Goal: Book appointment/travel/reservation

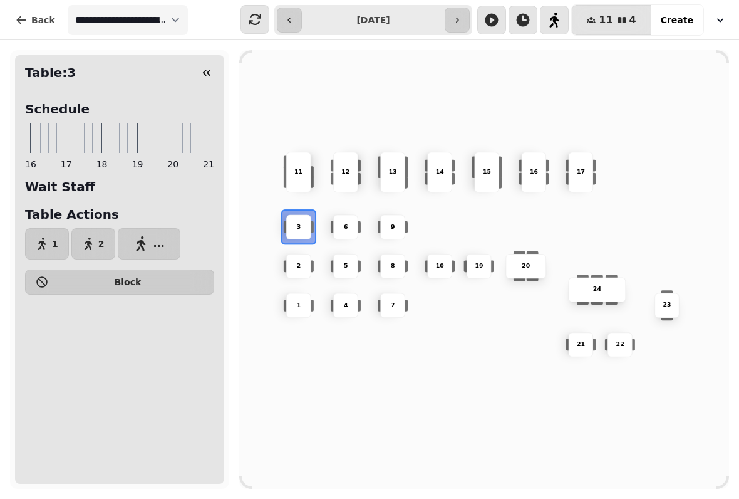
click at [298, 257] on div "2" at bounding box center [298, 266] width 25 height 25
click at [93, 239] on button "2" at bounding box center [93, 243] width 44 height 31
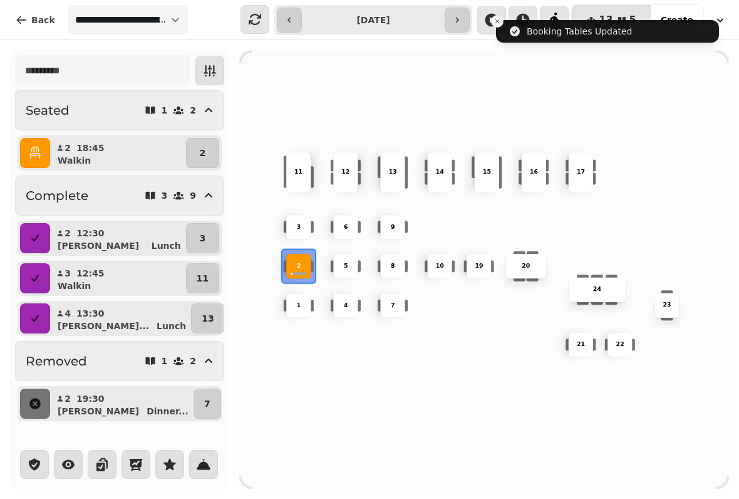
click at [297, 256] on div "2" at bounding box center [298, 266] width 25 height 25
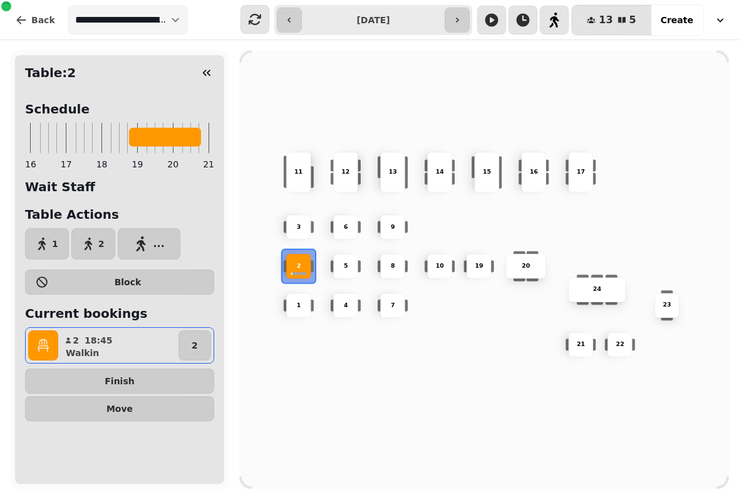
click at [156, 241] on span "..." at bounding box center [158, 244] width 11 height 10
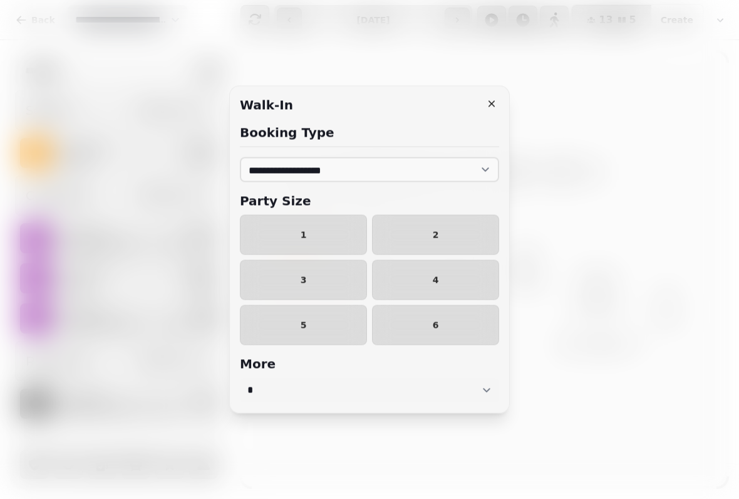
click at [328, 270] on button "3" at bounding box center [303, 280] width 127 height 40
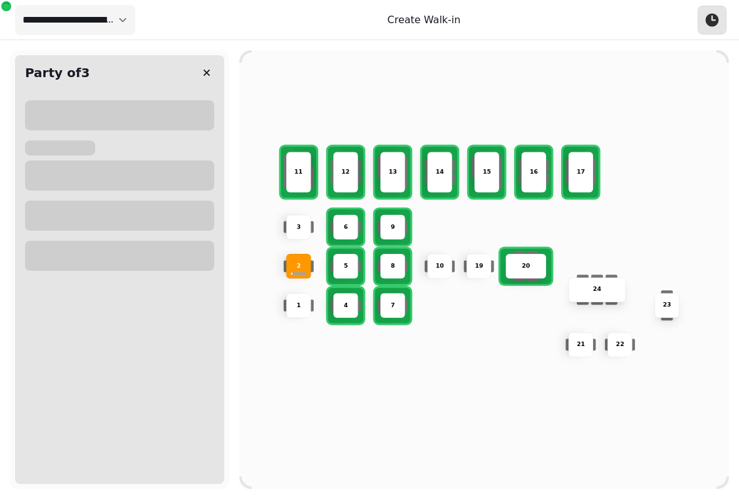
select select "****"
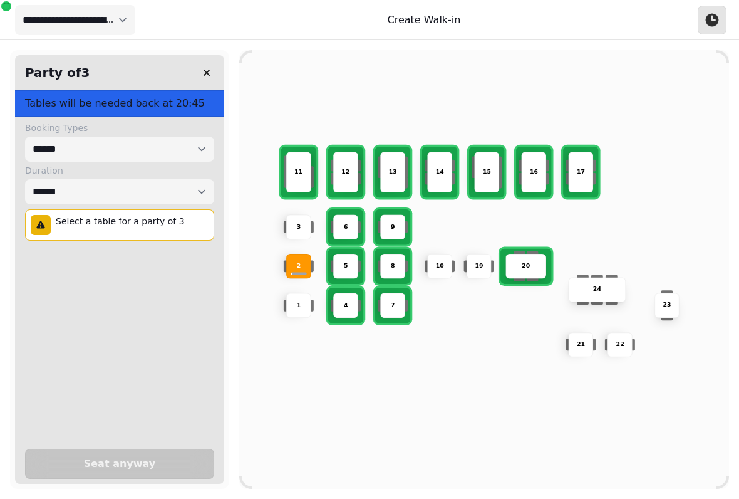
click at [307, 256] on div "2" at bounding box center [298, 266] width 25 height 25
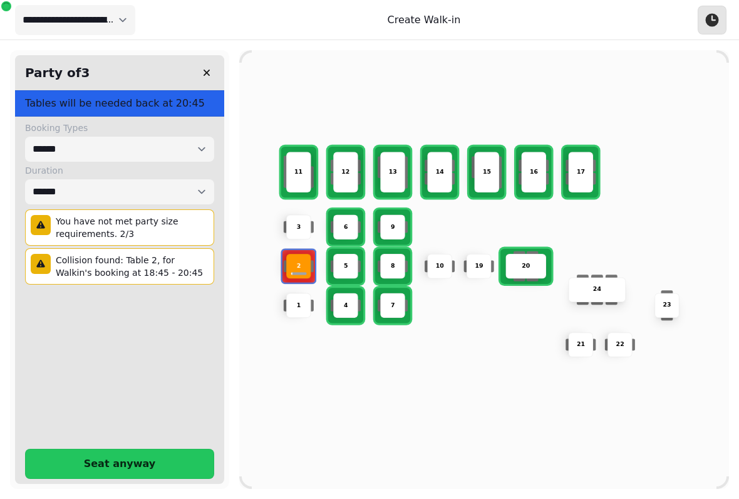
click at [304, 217] on div "3" at bounding box center [298, 226] width 25 height 25
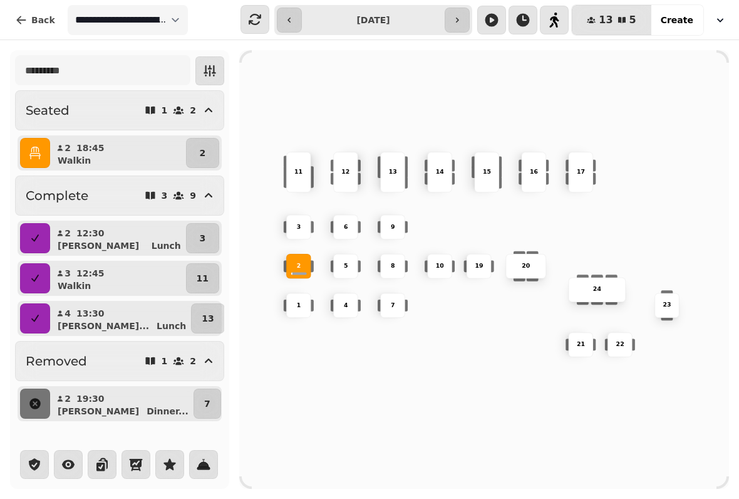
click at [289, 222] on div "3" at bounding box center [299, 226] width 24 height 9
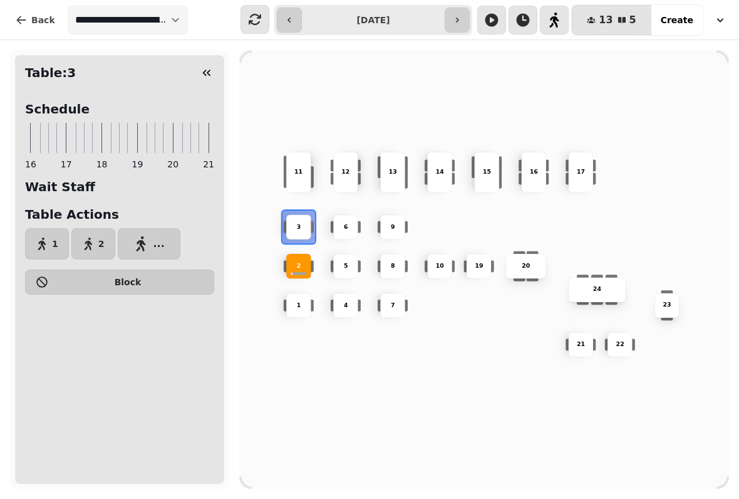
click at [296, 256] on div "2" at bounding box center [298, 266] width 25 height 25
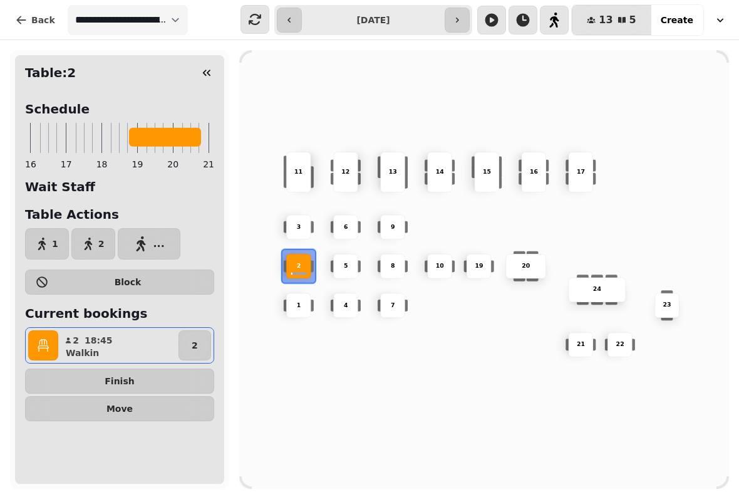
click at [289, 160] on div "11" at bounding box center [298, 172] width 25 height 41
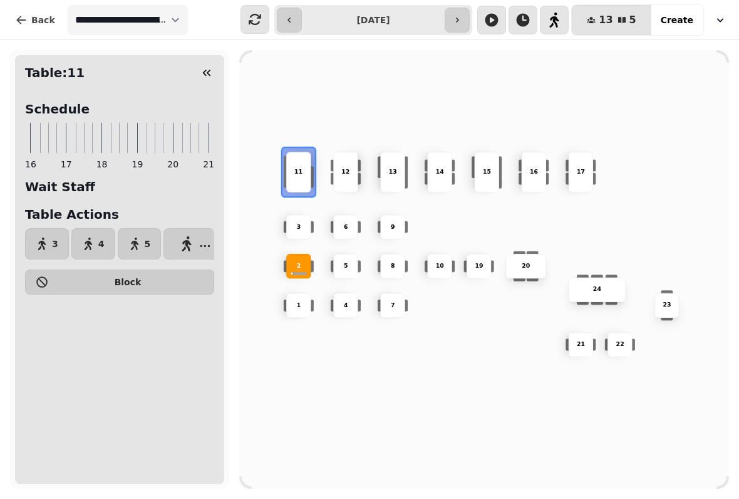
click at [301, 262] on p "2" at bounding box center [299, 266] width 4 height 9
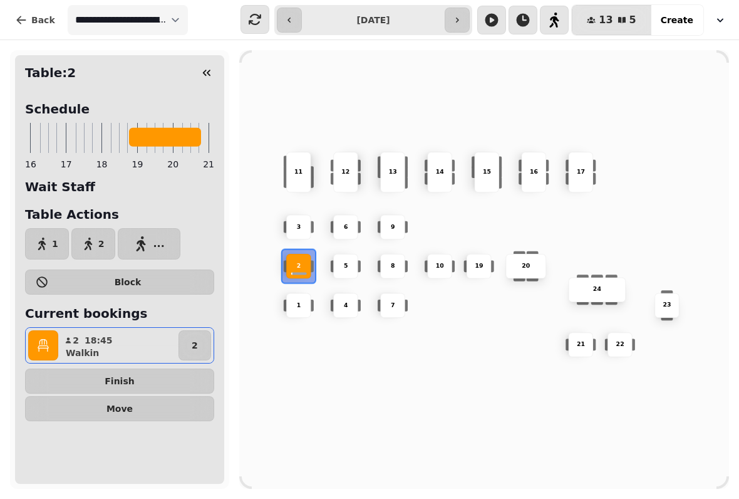
click at [194, 339] on p "2" at bounding box center [195, 345] width 6 height 13
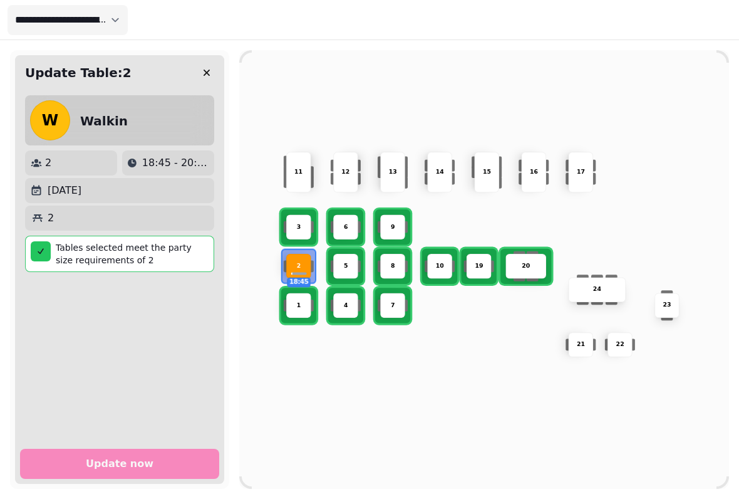
click at [298, 168] on p "11" at bounding box center [298, 172] width 8 height 9
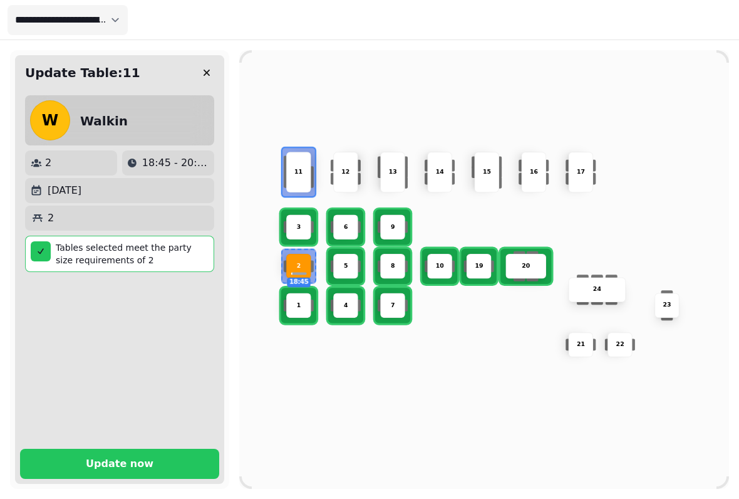
click at [301, 214] on div "3" at bounding box center [298, 226] width 25 height 25
click at [299, 168] on p "11" at bounding box center [298, 172] width 8 height 9
click at [141, 459] on p "Update now" at bounding box center [120, 464] width 68 height 10
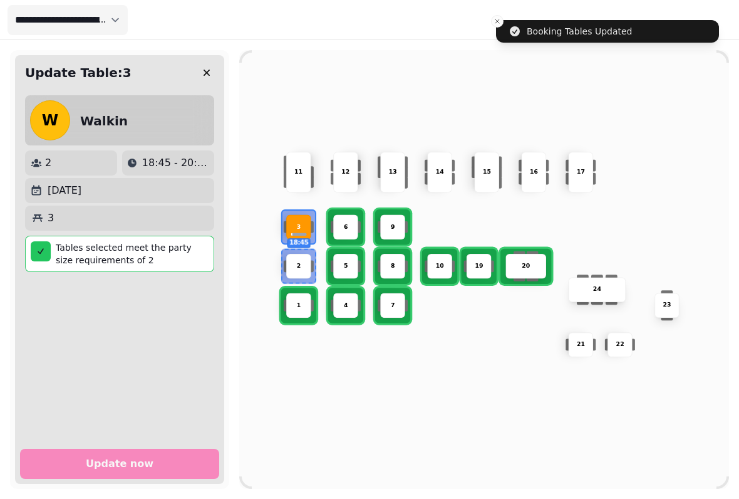
click at [53, 160] on div "2" at bounding box center [71, 162] width 82 height 15
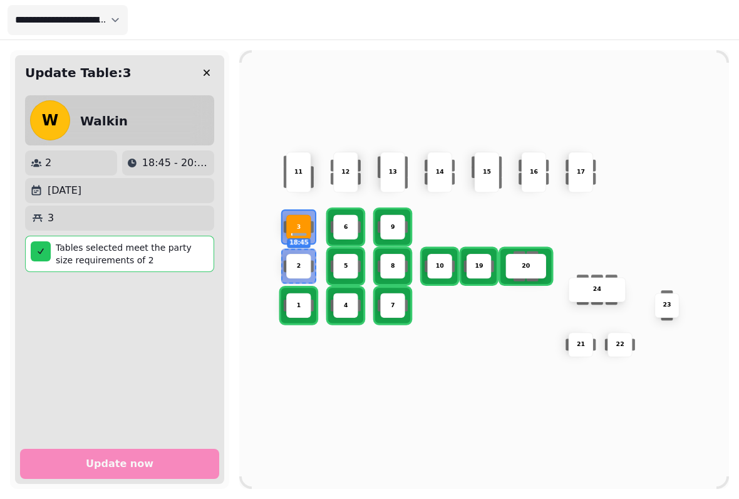
click at [215, 68] on button "button" at bounding box center [206, 72] width 25 height 25
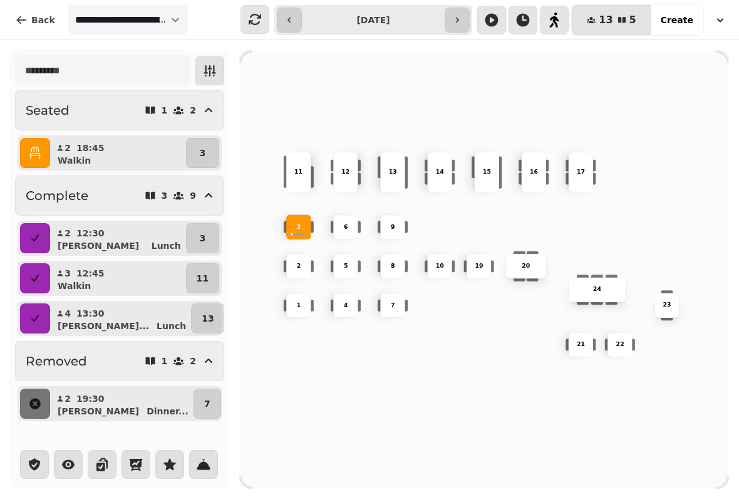
click at [29, 151] on icon "button" at bounding box center [35, 153] width 13 height 13
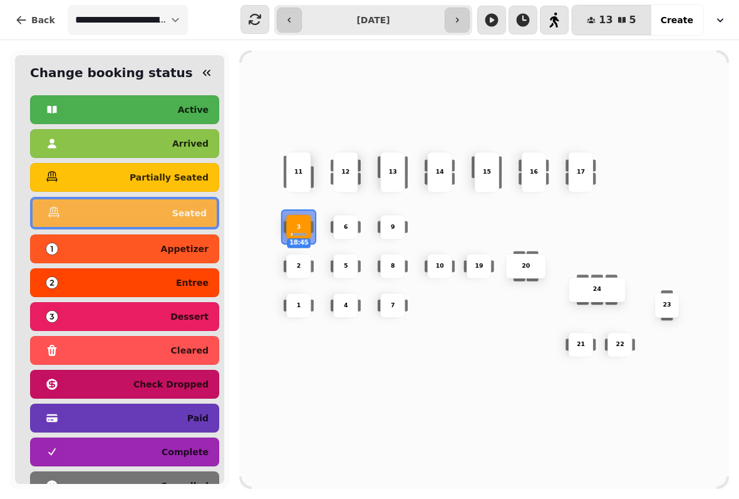
click at [207, 68] on icon "button" at bounding box center [206, 72] width 13 height 13
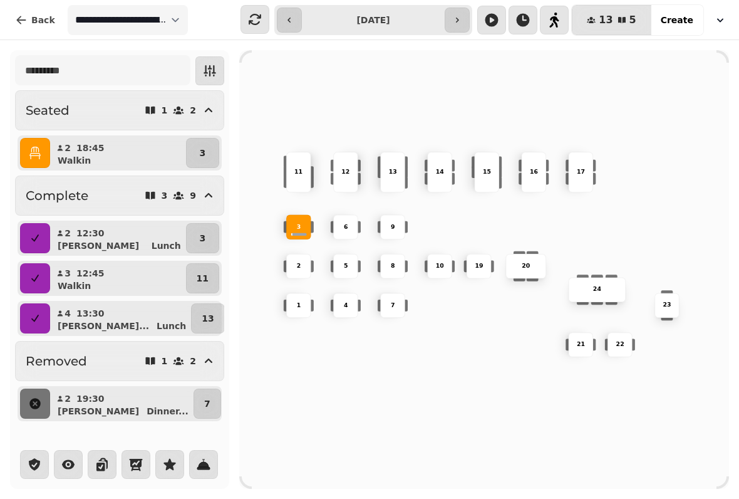
click at [297, 296] on div "1" at bounding box center [298, 305] width 25 height 25
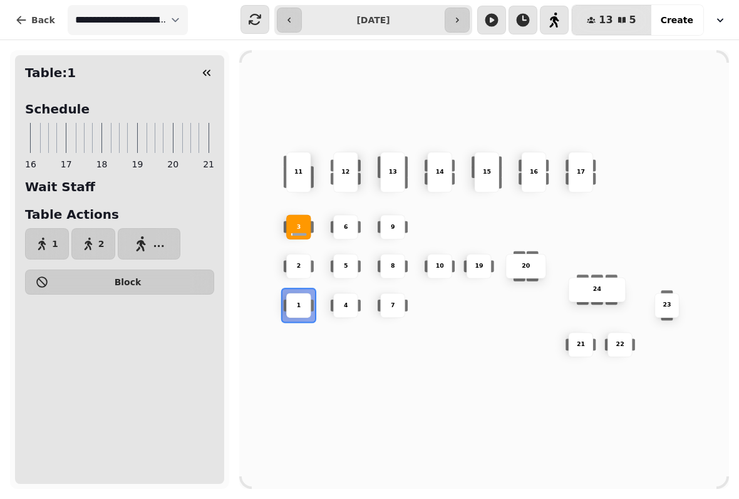
click at [93, 237] on button "2" at bounding box center [93, 243] width 44 height 31
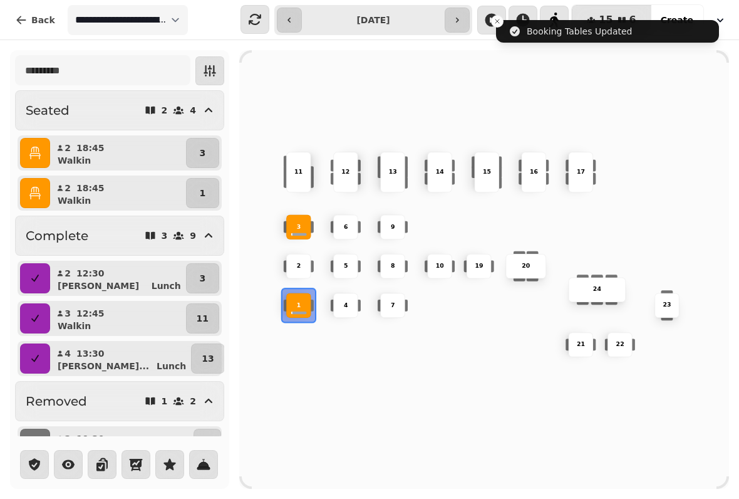
click at [394, 257] on div "8" at bounding box center [392, 266] width 25 height 25
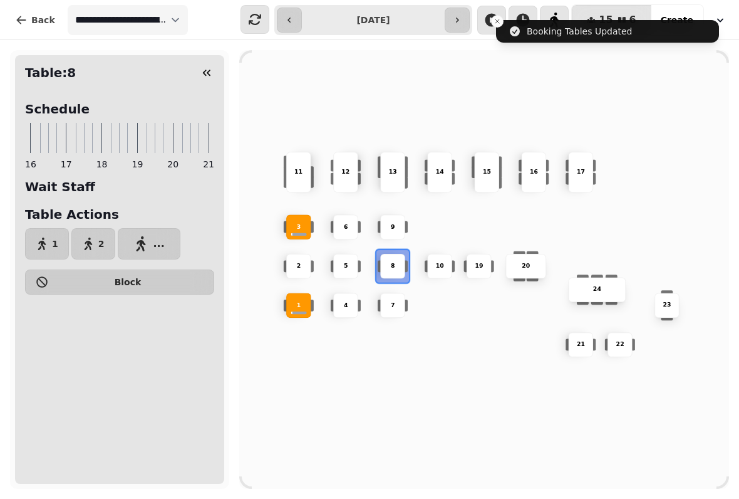
click at [391, 215] on div "9" at bounding box center [392, 226] width 25 height 25
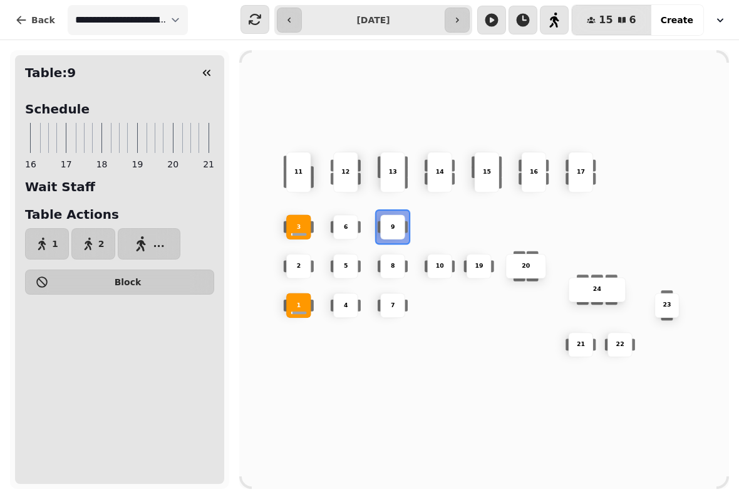
click at [155, 244] on span "..." at bounding box center [158, 244] width 11 height 10
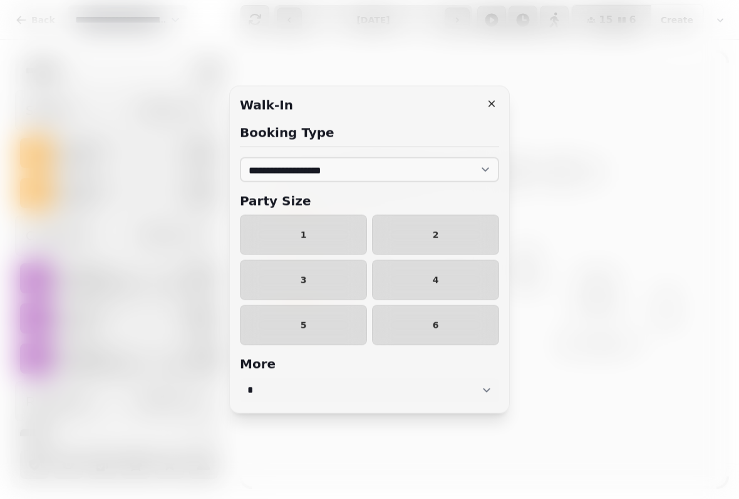
click at [438, 324] on span "6" at bounding box center [436, 325] width 106 height 9
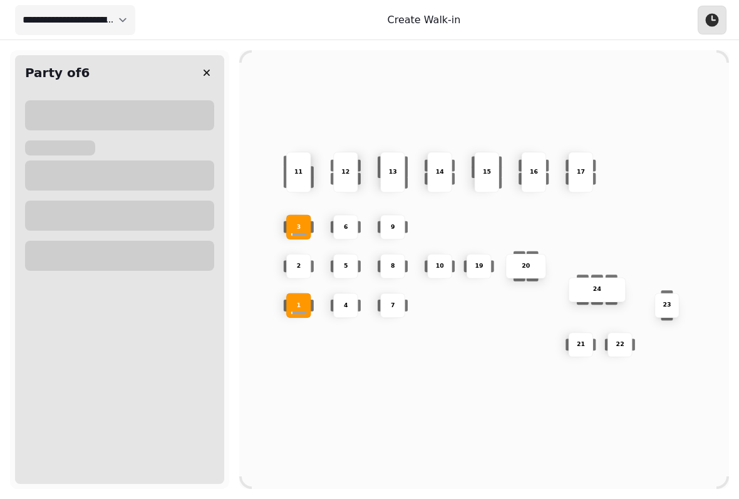
select select "****"
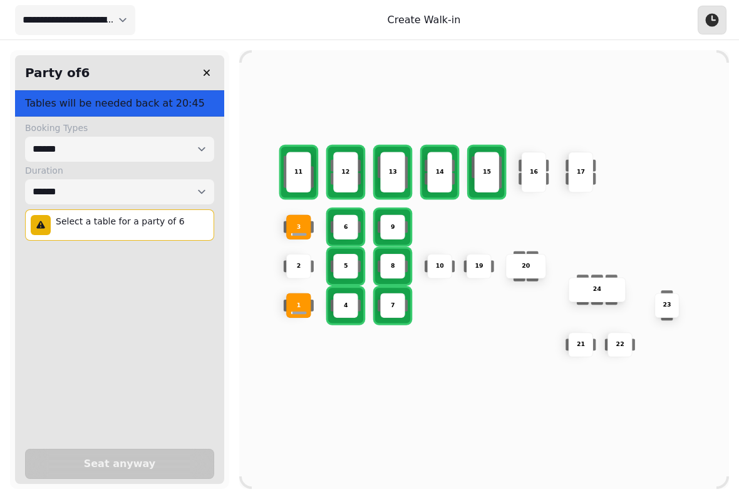
click at [302, 168] on p "11" at bounding box center [298, 172] width 8 height 9
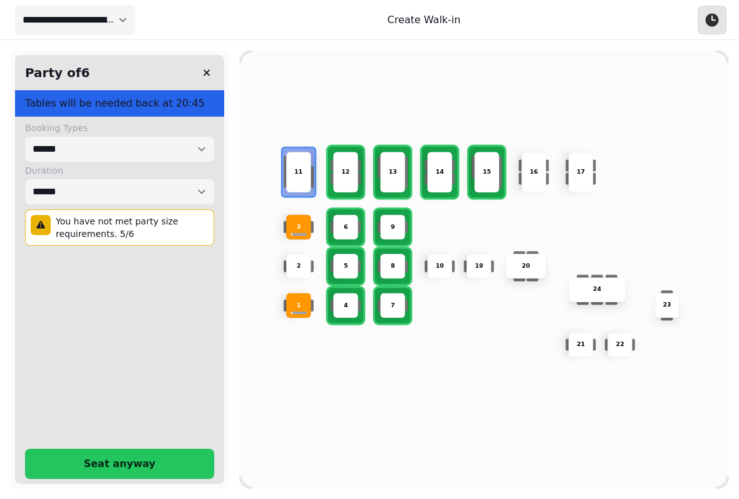
click at [303, 168] on div "11" at bounding box center [298, 172] width 39 height 9
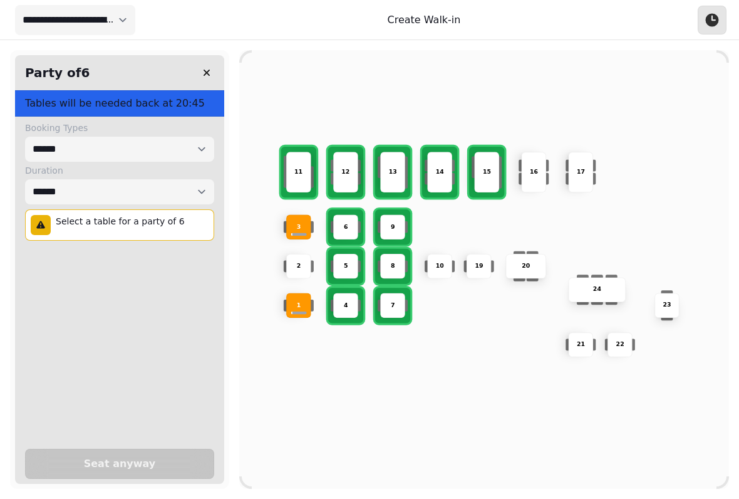
click at [395, 219] on div "9" at bounding box center [392, 226] width 25 height 25
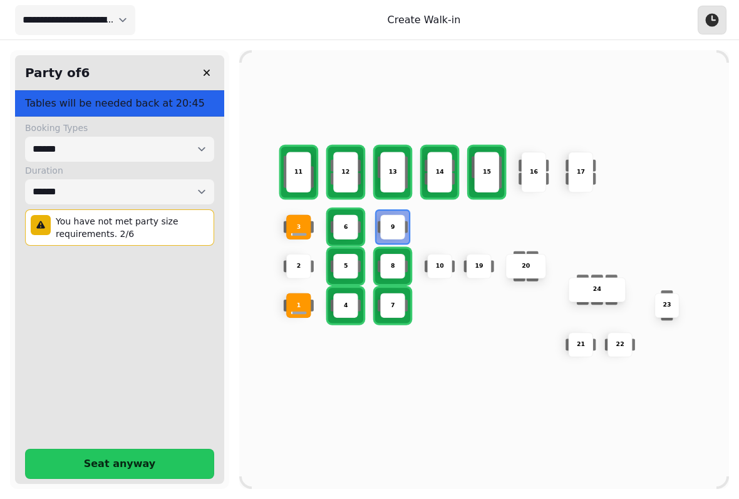
click at [395, 256] on div "8" at bounding box center [392, 266] width 25 height 25
click at [393, 296] on div "7" at bounding box center [392, 305] width 25 height 25
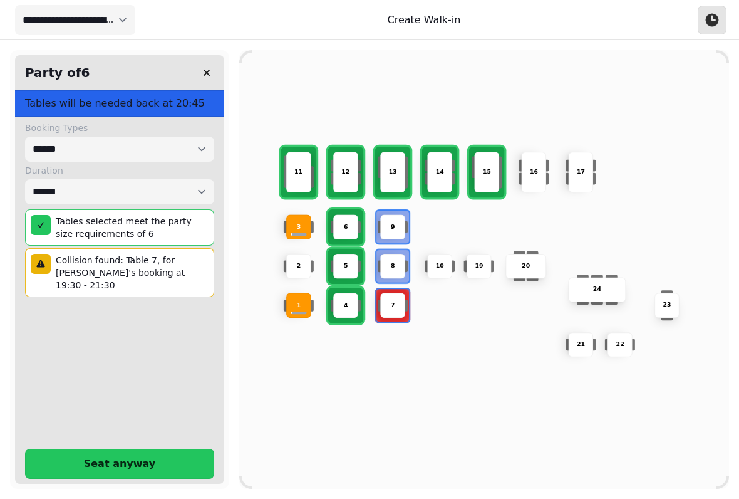
click at [148, 449] on button "Seat anyway" at bounding box center [119, 464] width 189 height 30
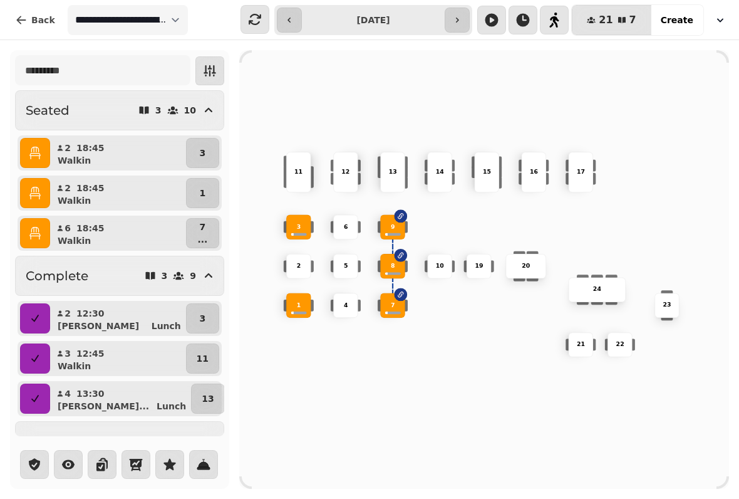
click at [397, 171] on p "13" at bounding box center [392, 172] width 8 height 9
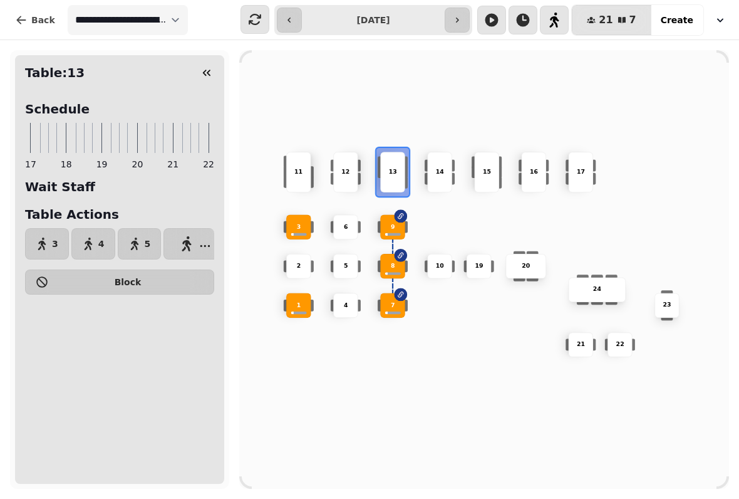
click at [196, 244] on button "..." at bounding box center [194, 243] width 63 height 31
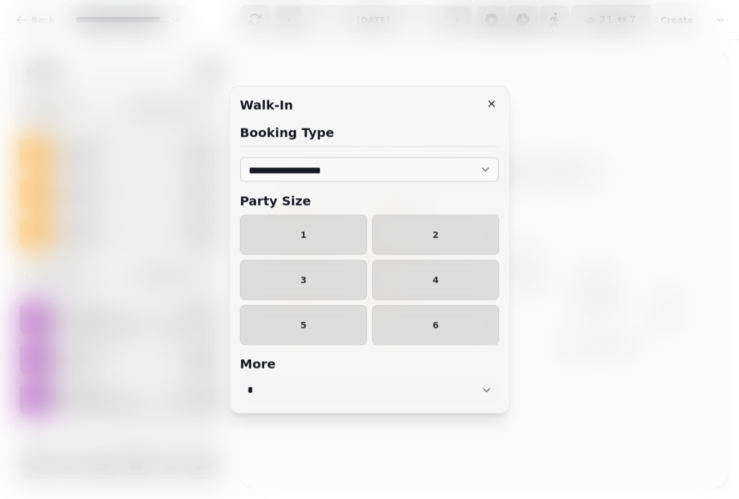
select select "****"
click at [423, 235] on span "2" at bounding box center [436, 235] width 106 height 9
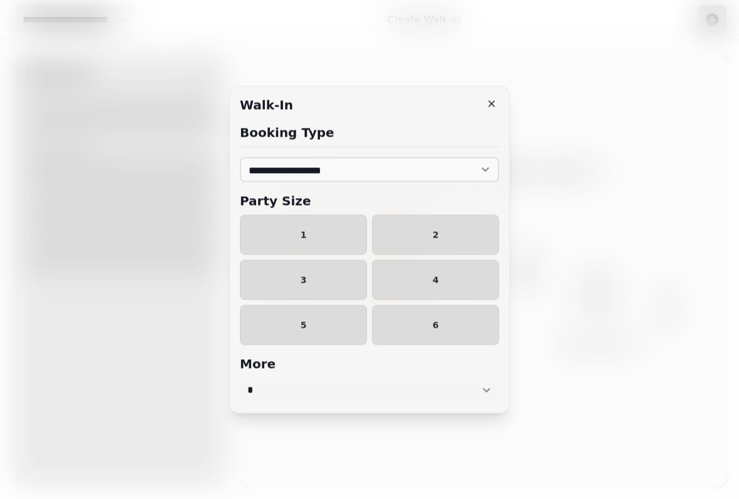
select select "****"
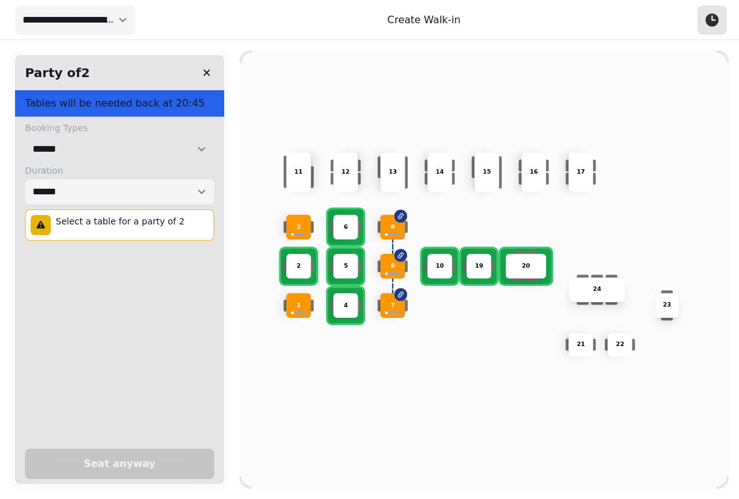
click at [81, 152] on select "**********" at bounding box center [119, 149] width 189 height 25
click at [87, 226] on p "Select a table for a party of 2" at bounding box center [123, 221] width 134 height 13
click at [83, 231] on div "Select a table for a party of 2" at bounding box center [119, 224] width 189 height 31
click at [391, 169] on p "13" at bounding box center [392, 172] width 8 height 9
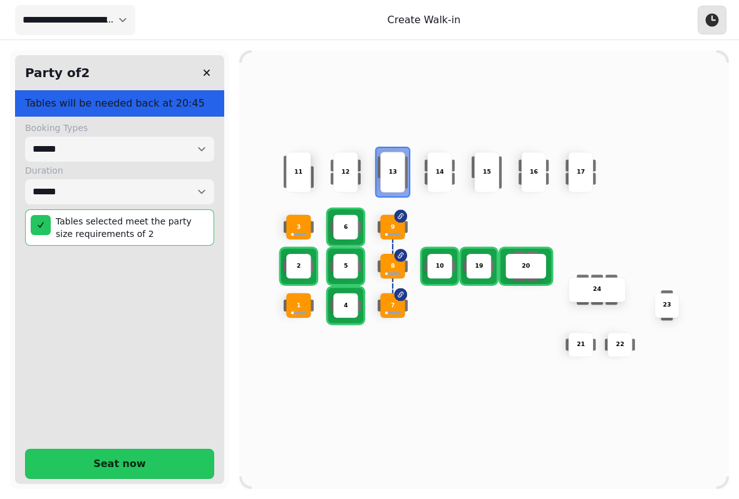
click at [103, 459] on span "Seat now" at bounding box center [120, 464] width 158 height 10
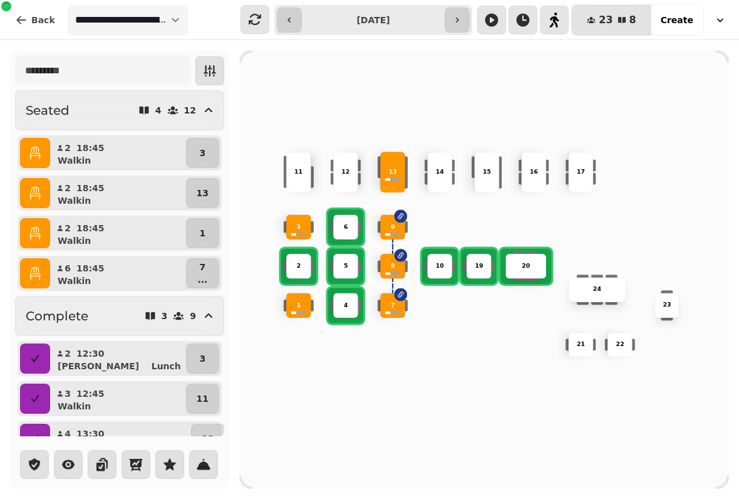
select select "****"
click at [428, 401] on div "10 2 19 20 4 5 11 9 15 24 16 7 17 23 22 3 21 1 13 6 8 12 14" at bounding box center [484, 269] width 490 height 392
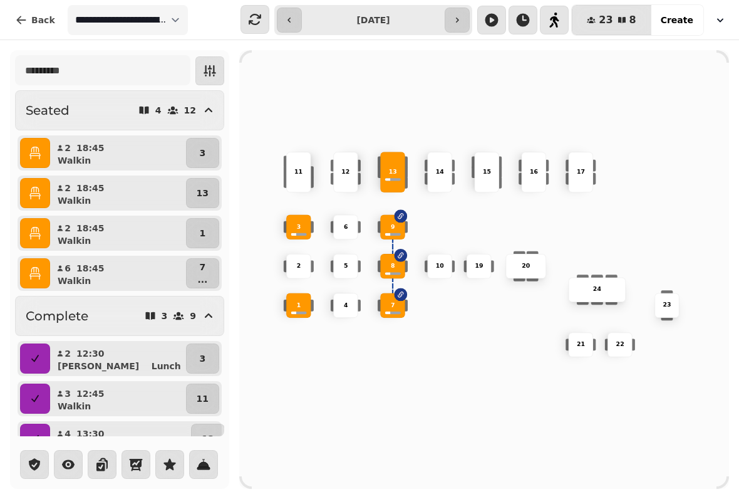
select select "****"
click at [438, 262] on p "10" at bounding box center [440, 266] width 8 height 9
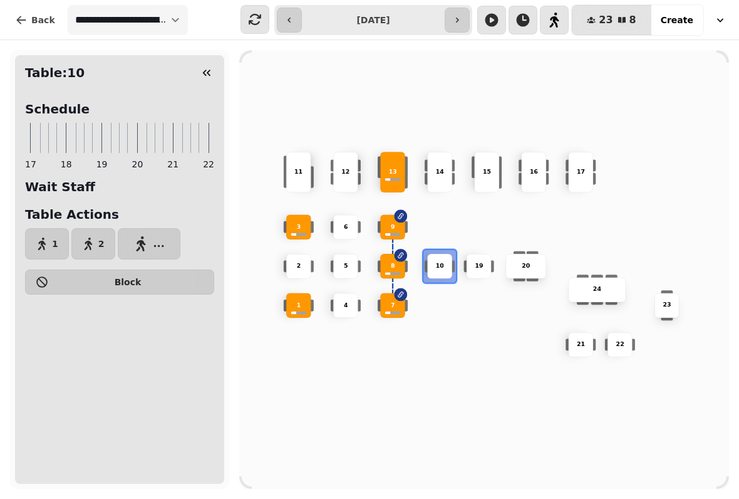
click at [95, 236] on button "2" at bounding box center [93, 243] width 44 height 31
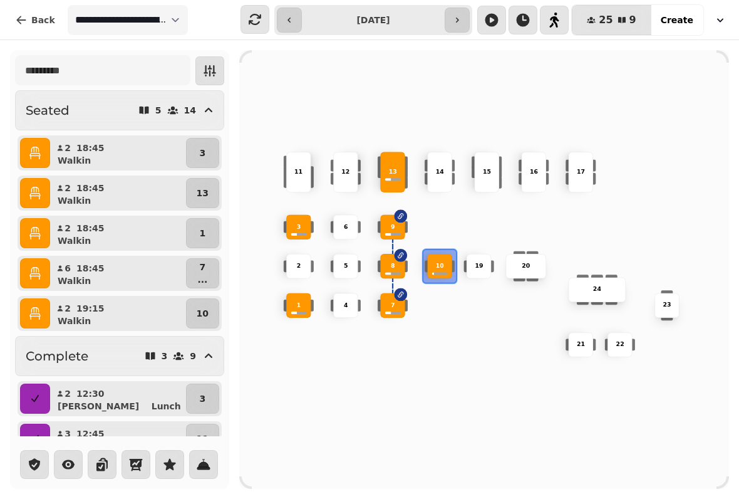
click at [658, 222] on div "10 2 19 20 4 5 11 9 15 24 16 7 17 23 22 3 21 1 13 6 8 12 14" at bounding box center [484, 269] width 490 height 392
click at [643, 219] on div "10 2 19 20 4 5 11 9 15 24 16 7 17 23 22 3 21 1 13 6 8 12 14" at bounding box center [484, 269] width 490 height 392
click at [663, 214] on div "10 2 19 20 4 5 11 9 15 24 16 7 17 23 22 3 21 1 13 6 8 12 14" at bounding box center [484, 269] width 490 height 392
click at [394, 388] on div "10 2 19 20 4 5 11 9 15 24 16 7 17 23 22 3 21 1 13 6 8 12 14" at bounding box center [484, 269] width 490 height 392
click at [558, 8] on button "button" at bounding box center [554, 20] width 29 height 29
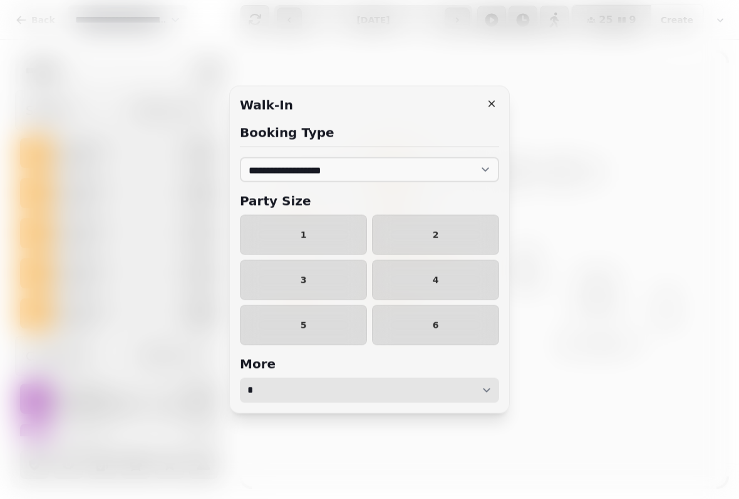
click at [483, 389] on select "* * * ** ** ** ** ** ** ** ** ** ** ** ** ** ** ** ** ** ** ** ** ** ** ** ** *…" at bounding box center [369, 390] width 259 height 25
click at [288, 386] on select "* * * ** ** ** ** ** ** ** ** ** ** ** ** ** ** ** ** ** ** ** ** ** ** ** ** *…" at bounding box center [369, 390] width 259 height 25
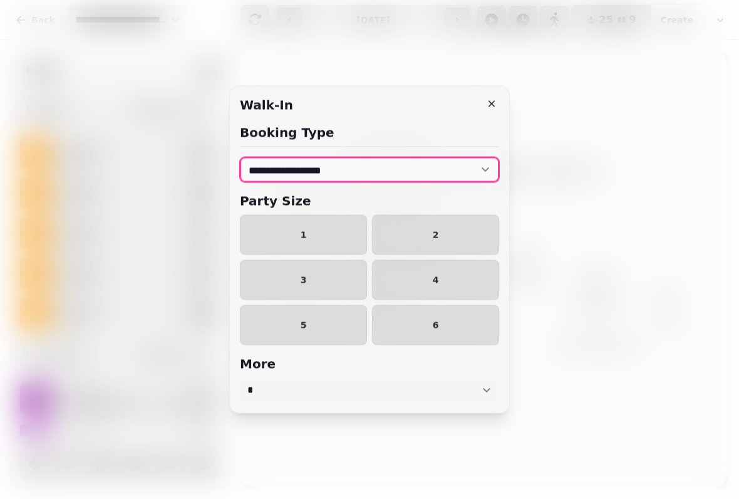
click at [478, 171] on select "**********" at bounding box center [369, 169] width 259 height 25
select select "**********"
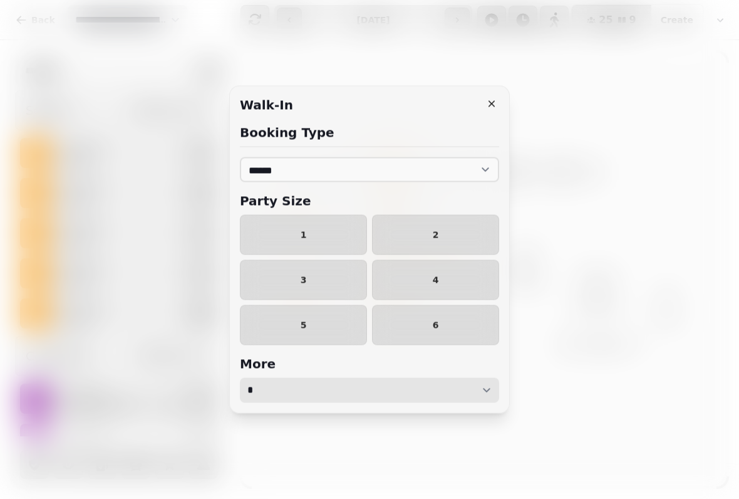
click at [410, 378] on select "* * * ** ** ** ** ** ** ** ** ** ** ** ** ** ** ** ** ** ** ** ** ** ** ** ** *…" at bounding box center [369, 390] width 259 height 25
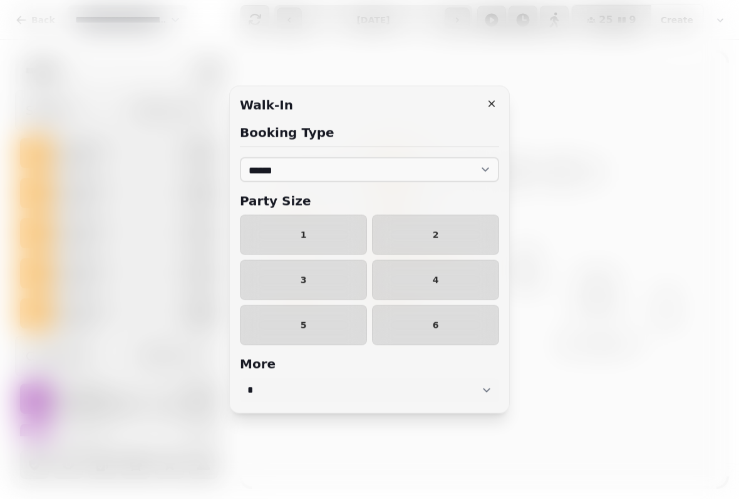
click at [491, 100] on icon "button" at bounding box center [491, 104] width 13 height 13
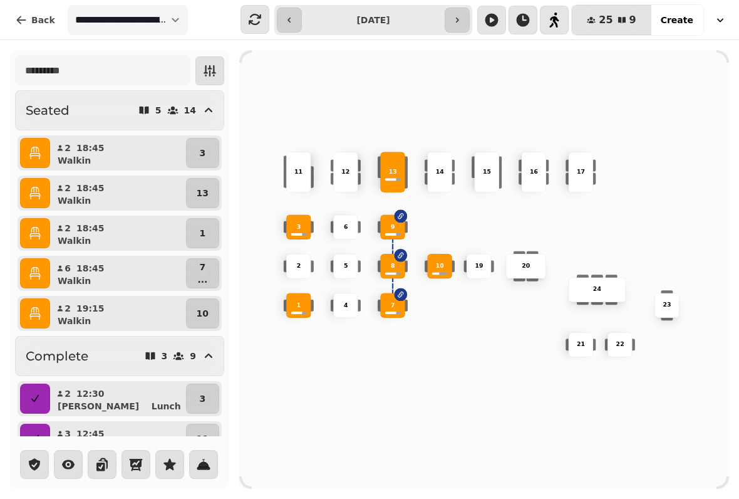
click at [550, 28] on button "button" at bounding box center [554, 20] width 29 height 29
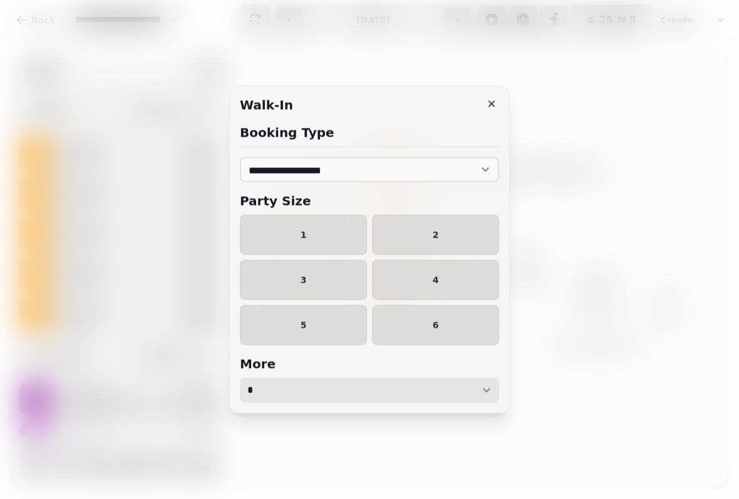
click at [351, 390] on select "* * * ** ** ** ** ** ** ** ** ** ** ** ** ** ** ** ** ** ** ** ** ** ** ** ** *…" at bounding box center [369, 390] width 259 height 25
select select "*"
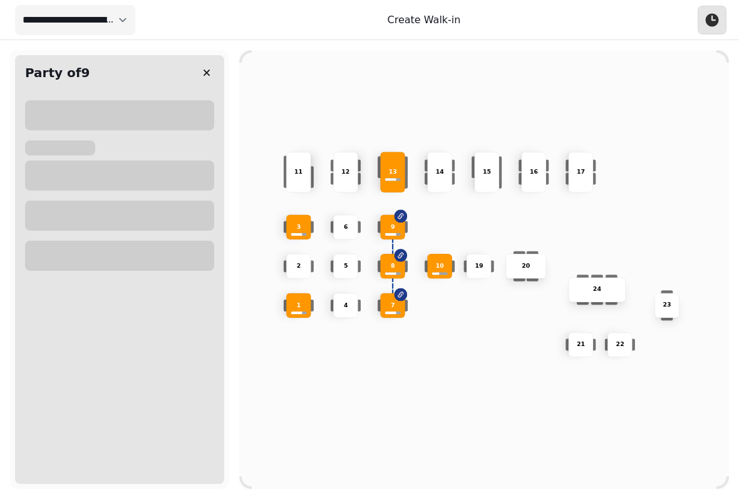
select select "****"
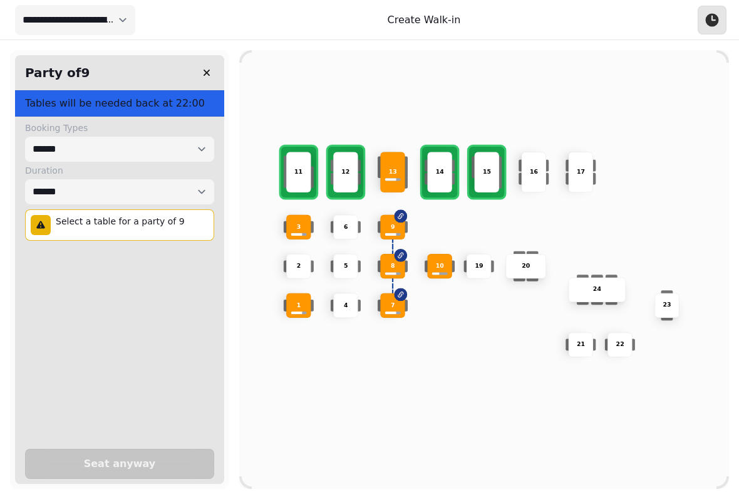
click at [184, 224] on div "Select a table for a party of 9" at bounding box center [119, 224] width 189 height 31
click at [66, 215] on p "Select a table for a party of 9" at bounding box center [123, 221] width 134 height 13
click at [33, 232] on div at bounding box center [41, 225] width 20 height 20
click at [189, 103] on p "Tables will be needed back at 22:00" at bounding box center [119, 103] width 189 height 15
click at [79, 76] on h2 "Party of 9" at bounding box center [55, 73] width 70 height 18
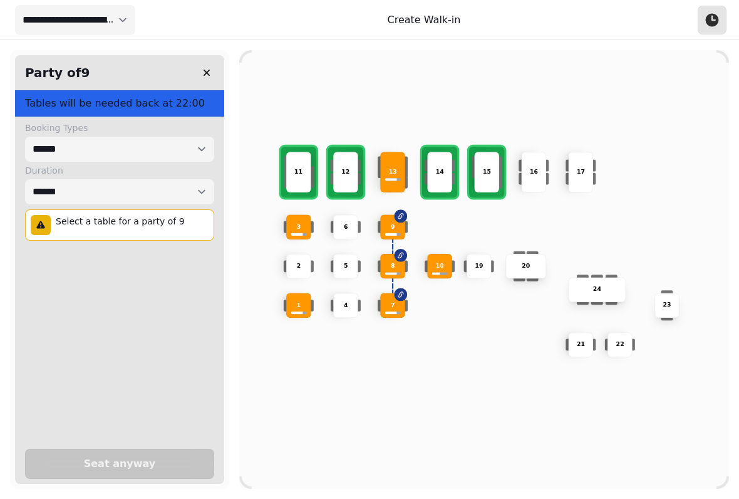
click at [206, 75] on icon "button" at bounding box center [206, 72] width 13 height 13
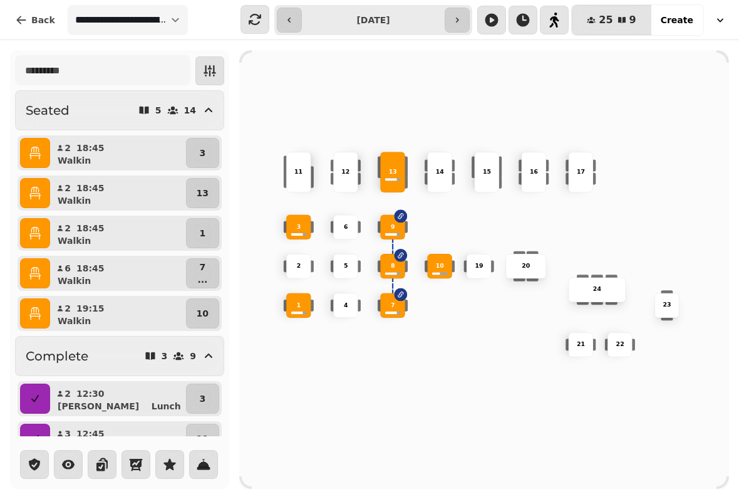
click at [555, 19] on icon "button" at bounding box center [554, 20] width 9 height 15
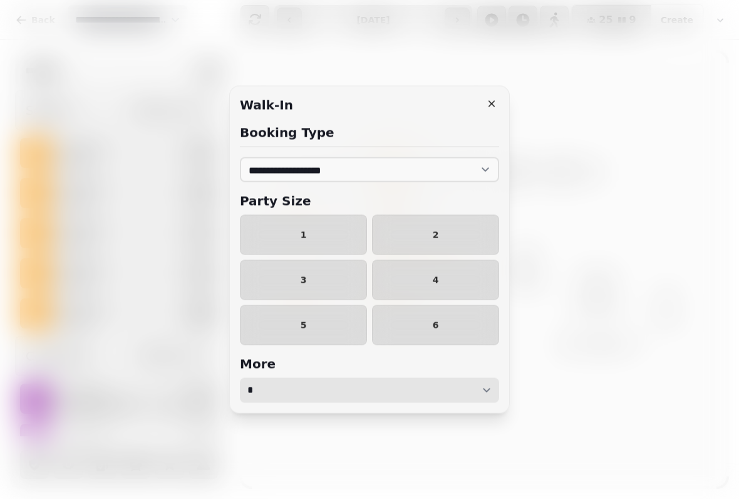
click at [487, 383] on select "* * * ** ** ** ** ** ** ** ** ** ** ** ** ** ** ** ** ** ** ** ** ** ** ** ** *…" at bounding box center [369, 390] width 259 height 25
click at [482, 392] on select "* * * ** ** ** ** ** ** ** ** ** ** ** ** ** ** ** ** ** ** ** ** ** ** ** ** *…" at bounding box center [369, 390] width 259 height 25
select select "*"
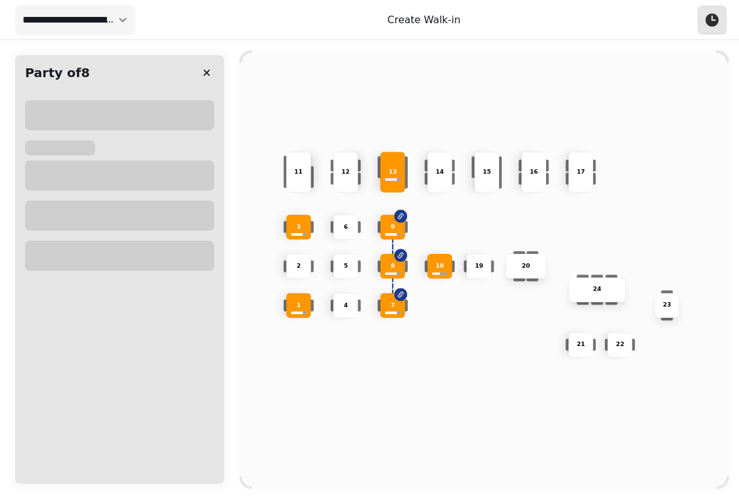
select select "****"
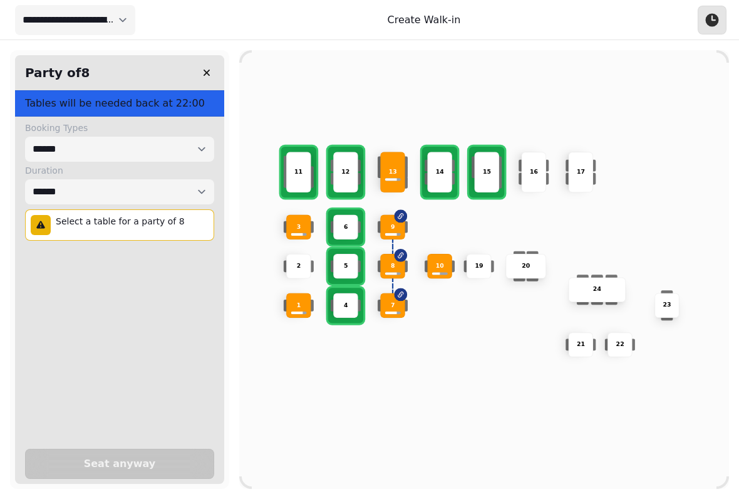
click at [440, 168] on p "14" at bounding box center [440, 172] width 8 height 9
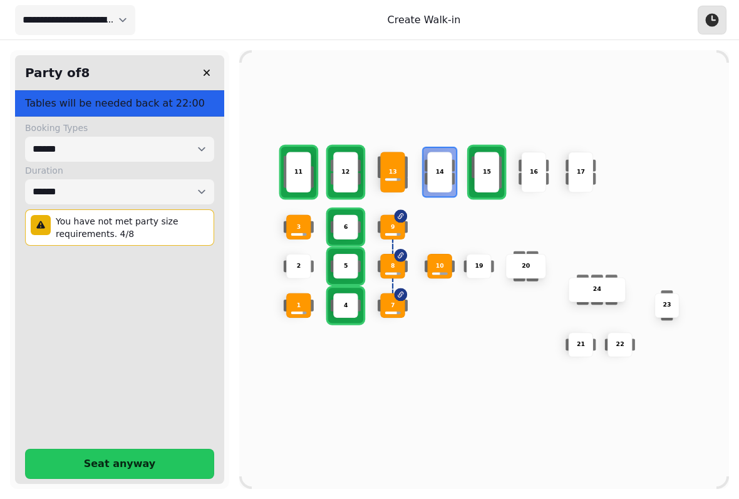
click at [436, 169] on p "14" at bounding box center [440, 172] width 8 height 9
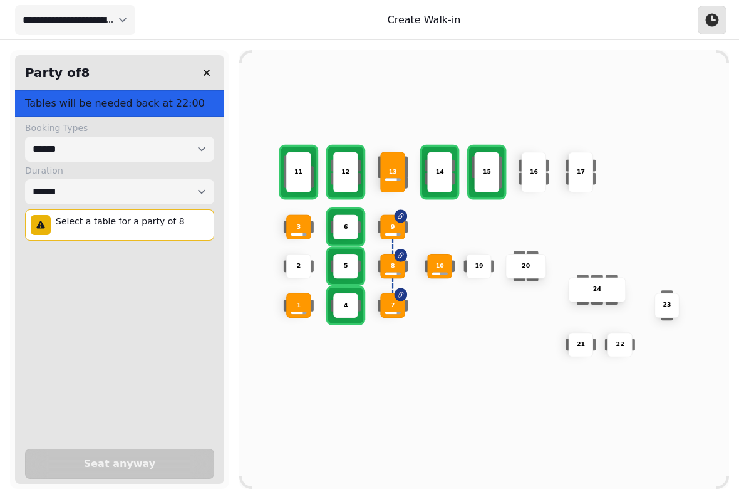
click at [487, 162] on div "15" at bounding box center [486, 172] width 25 height 41
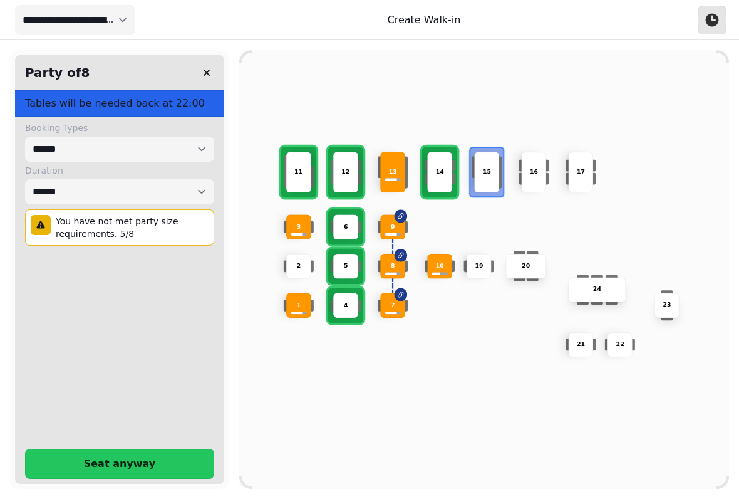
click at [538, 158] on div "16" at bounding box center [533, 172] width 25 height 41
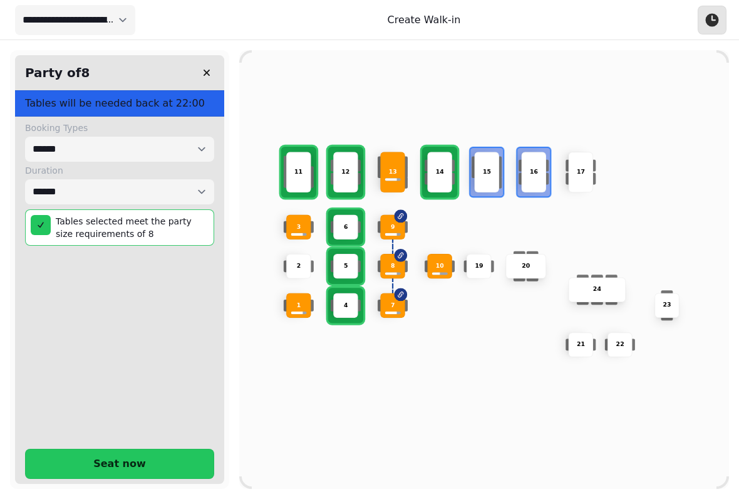
click at [168, 459] on span "Seat now" at bounding box center [120, 464] width 158 height 10
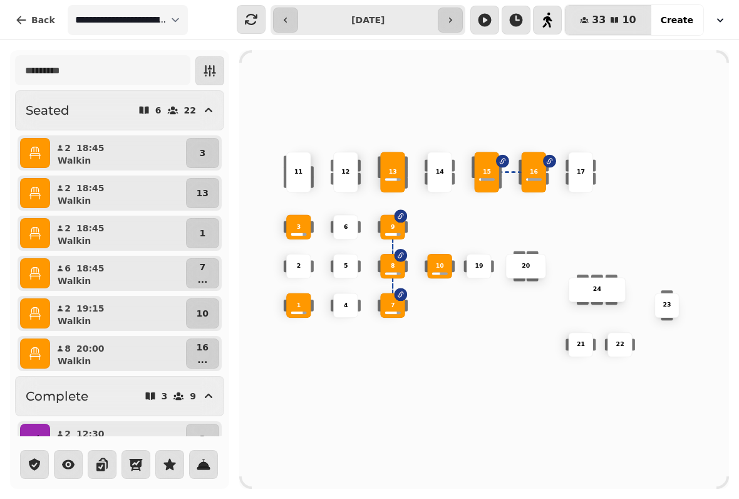
click at [142, 361] on div "Walkin" at bounding box center [123, 361] width 121 height 13
select select "**********"
select select "*"
select select "****"
select select "******"
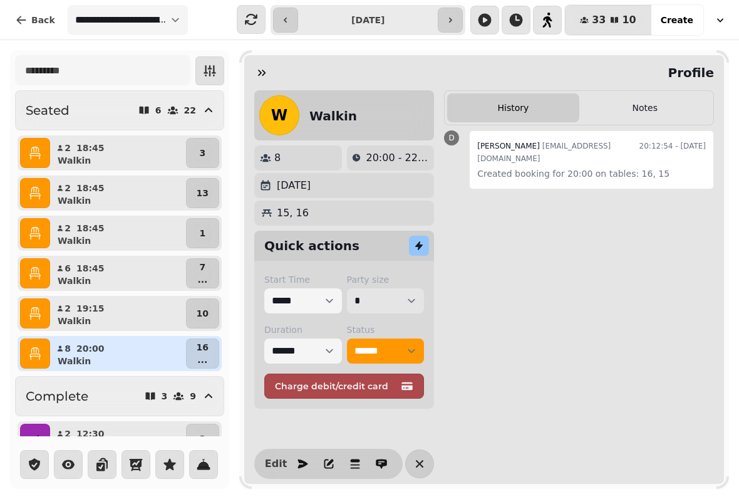
click at [417, 296] on select "* * * * * * * * * ** ** ** ** ** ** ** ** ** ** ** ** ** ** ** ** ** ** ** ** *…" at bounding box center [386, 300] width 78 height 25
select select "*"
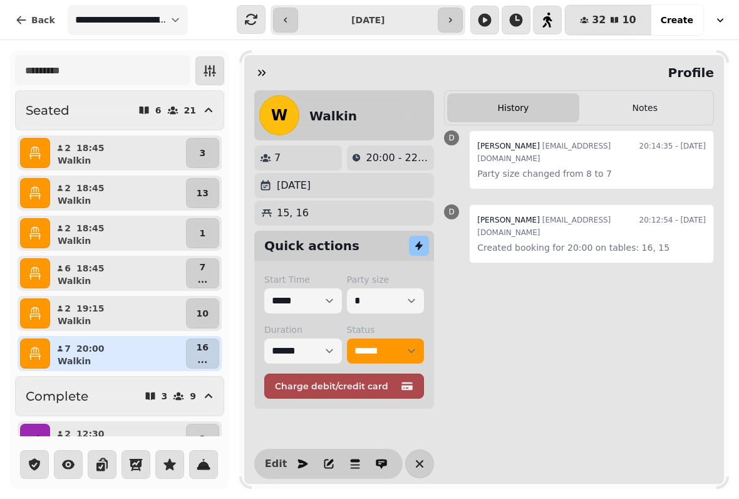
click at [231, 66] on div "**********" at bounding box center [369, 269] width 739 height 459
click at [226, 45] on div "**********" at bounding box center [369, 269] width 739 height 459
click at [410, 462] on button "button" at bounding box center [419, 463] width 29 height 29
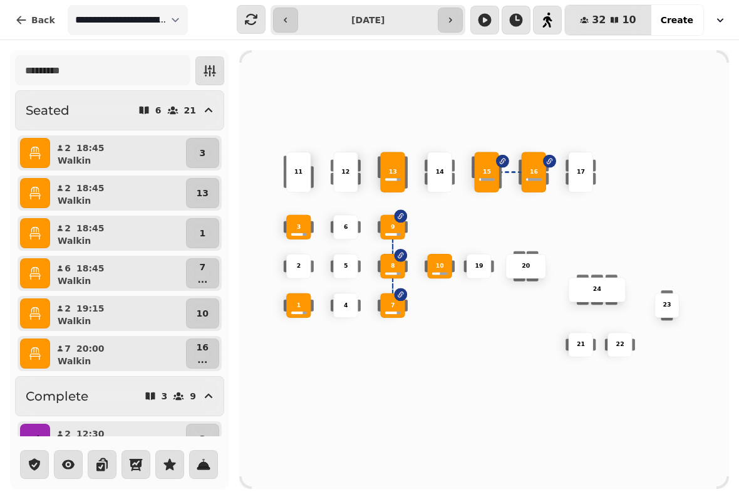
click at [393, 162] on div "13" at bounding box center [392, 172] width 25 height 41
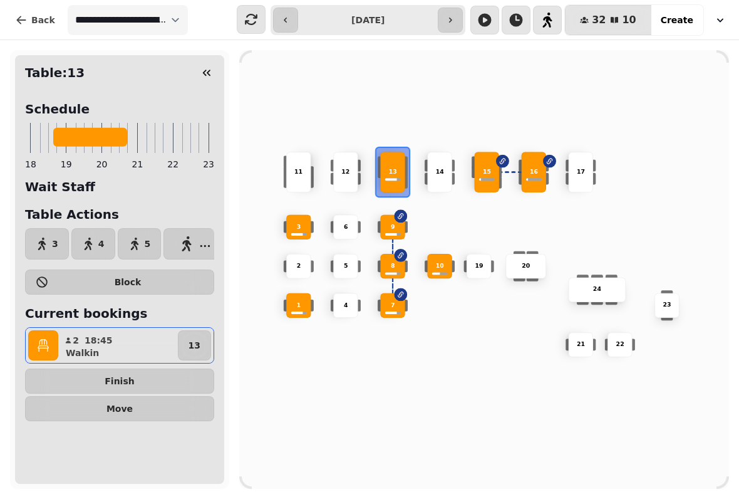
click at [34, 341] on button "button" at bounding box center [43, 345] width 30 height 30
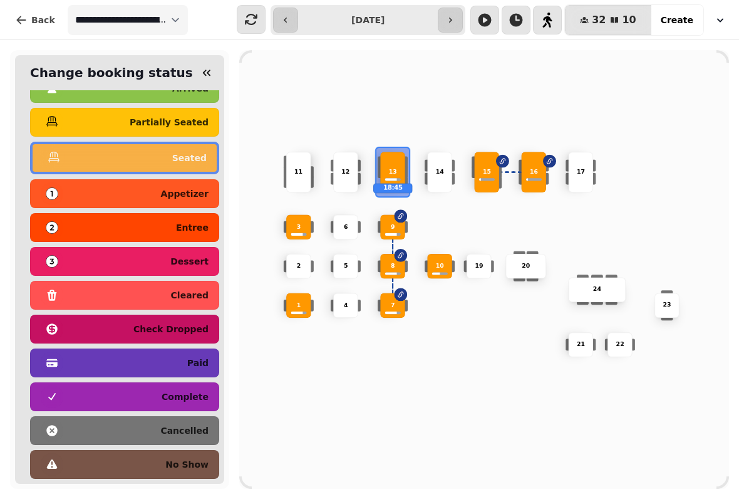
scroll to position [63, 0]
click at [195, 392] on p "complete" at bounding box center [185, 396] width 47 height 9
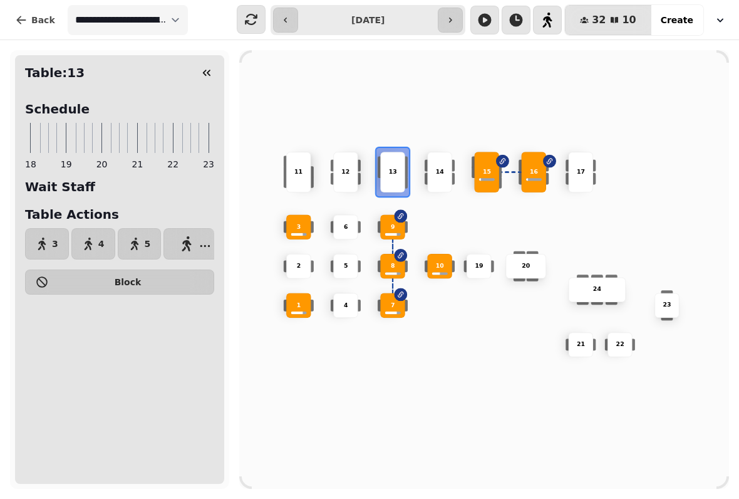
click at [207, 66] on button "button" at bounding box center [206, 72] width 25 height 25
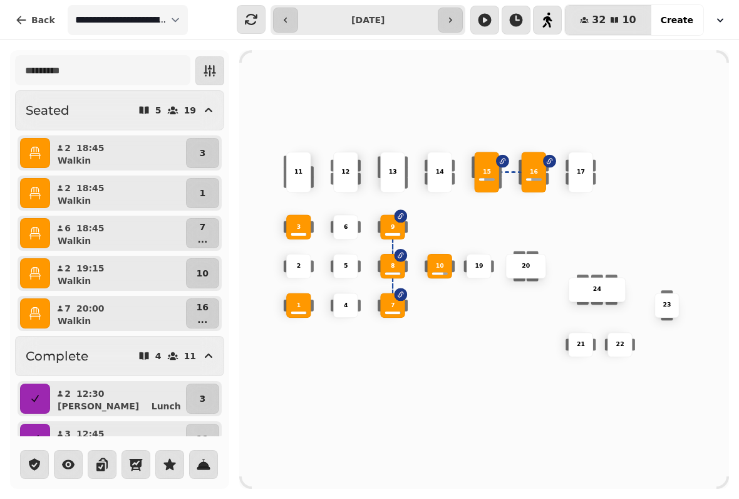
click at [449, 415] on div "10 2 19 20 4 5 11 9 15 24 16 7 17 23 22 3 21 1 13 6 8 12 14" at bounding box center [484, 269] width 490 height 392
click at [463, 14] on button "button" at bounding box center [450, 20] width 25 height 25
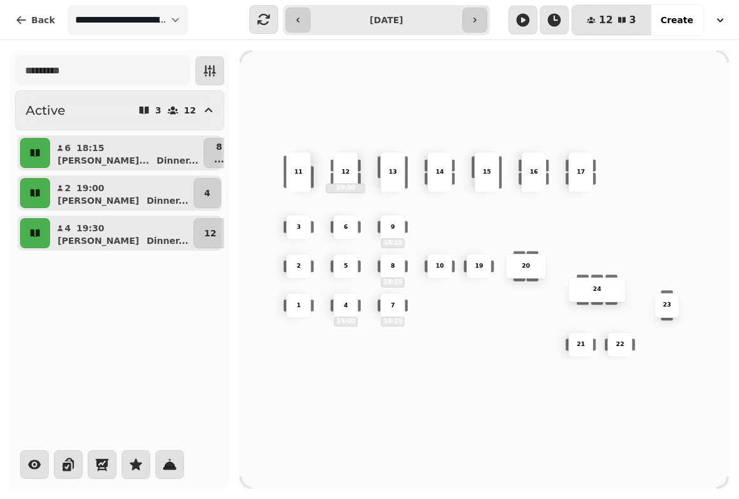
click at [475, 22] on icon "button" at bounding box center [475, 20] width 10 height 10
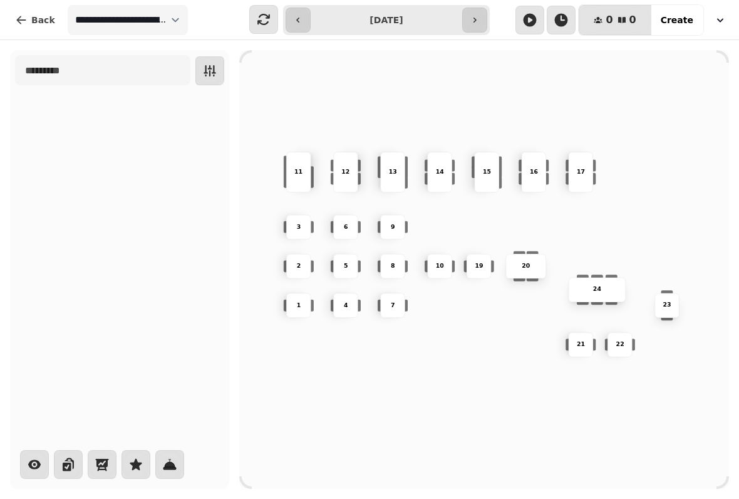
click at [480, 22] on icon "button" at bounding box center [475, 20] width 10 height 10
click at [305, 24] on button "button" at bounding box center [298, 20] width 25 height 25
click at [303, 21] on icon "button" at bounding box center [298, 20] width 10 height 10
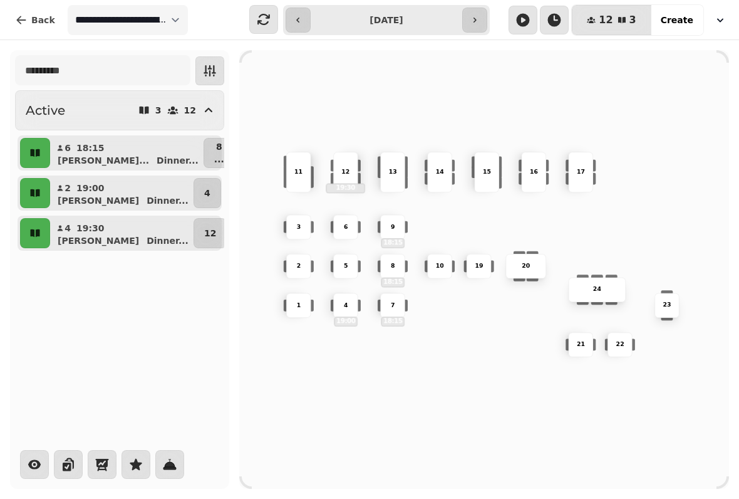
click at [468, 24] on button "button" at bounding box center [474, 20] width 25 height 25
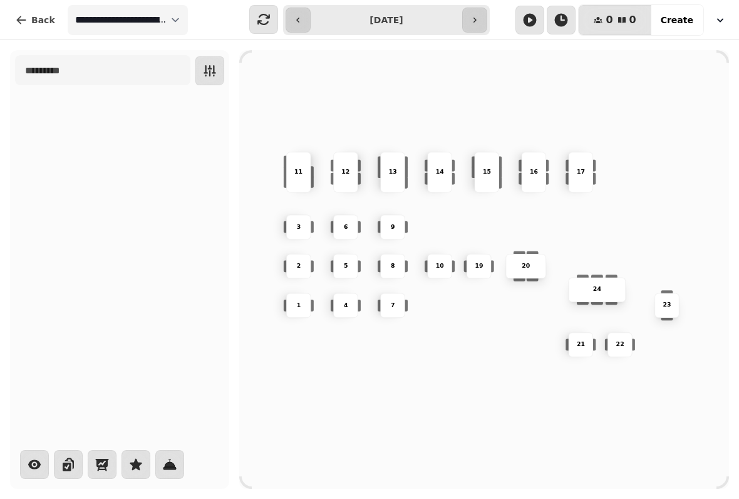
click at [297, 18] on icon "button" at bounding box center [298, 20] width 10 height 10
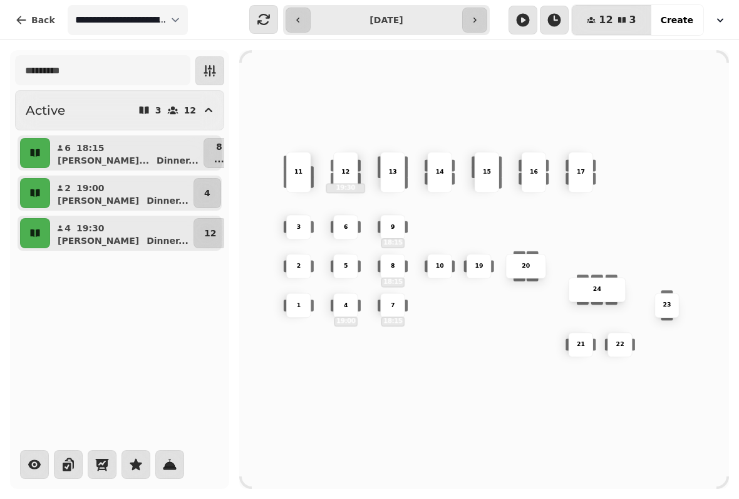
click at [298, 21] on icon "button" at bounding box center [298, 20] width 10 height 10
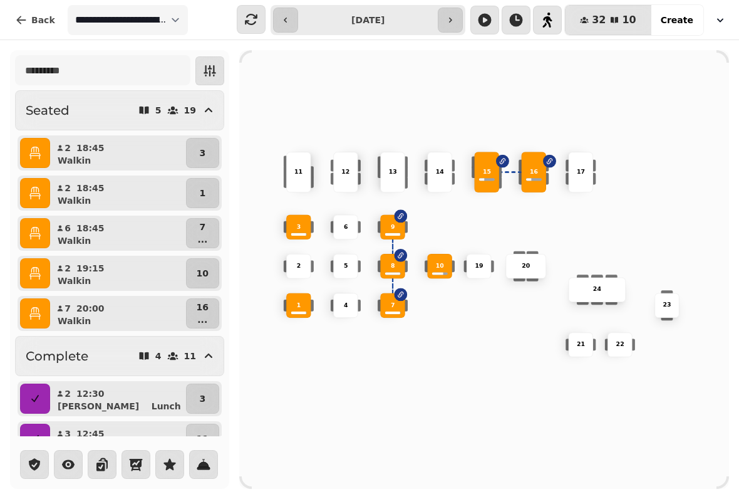
click at [463, 17] on button "button" at bounding box center [450, 20] width 25 height 25
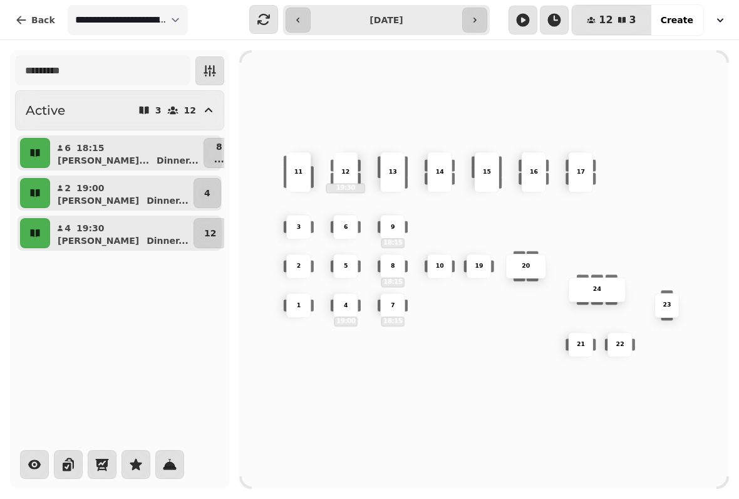
click at [469, 18] on button "button" at bounding box center [474, 20] width 25 height 25
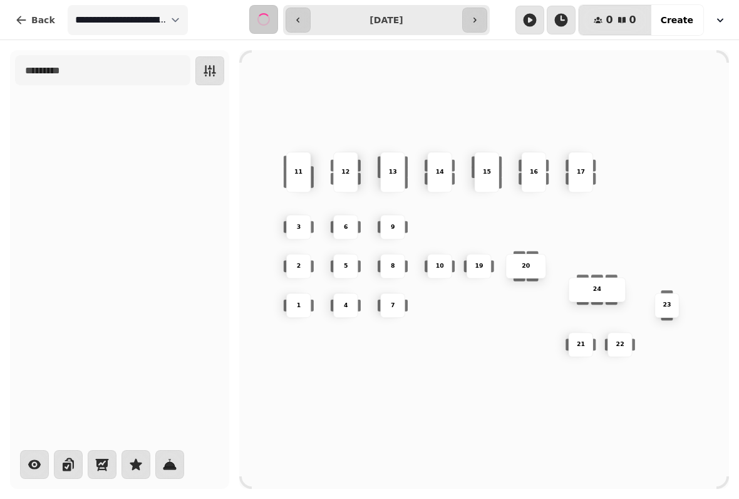
click at [473, 18] on icon "button" at bounding box center [475, 20] width 10 height 10
click at [474, 19] on icon "button" at bounding box center [475, 20] width 10 height 10
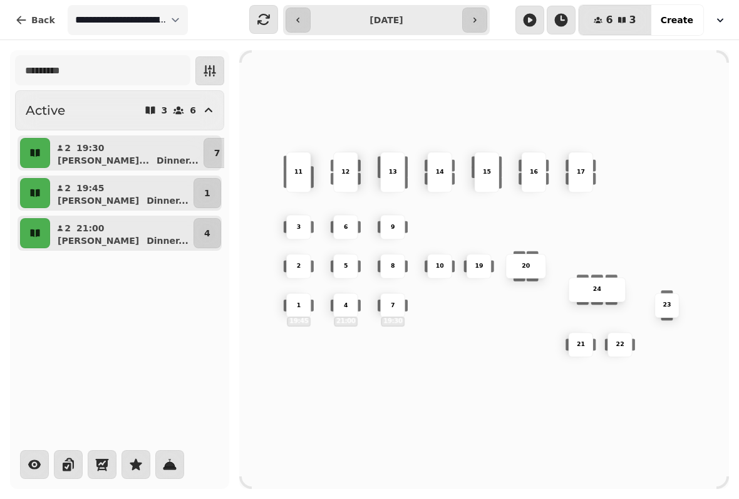
click at [475, 19] on icon "button" at bounding box center [475, 20] width 3 height 5
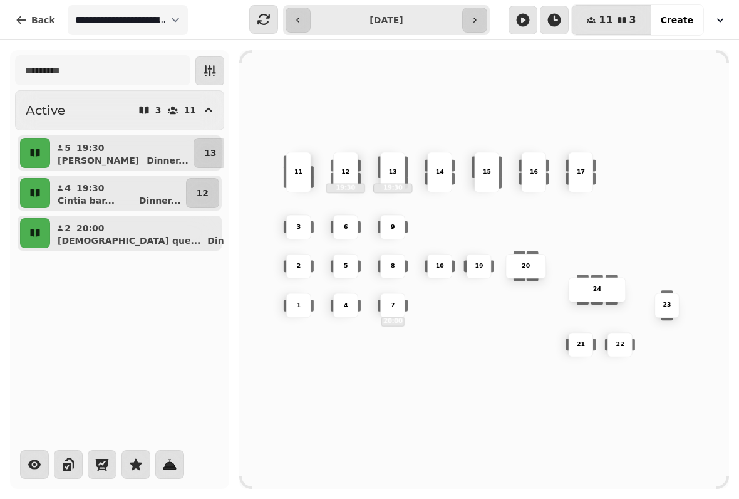
click at [487, 14] on button "button" at bounding box center [474, 20] width 25 height 25
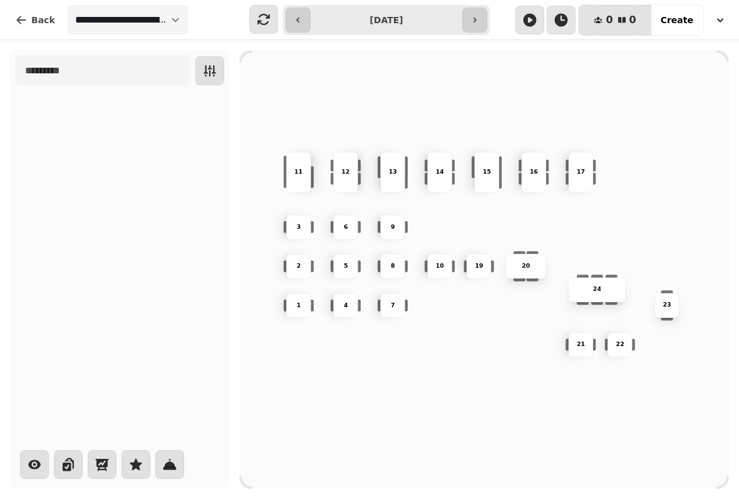
click at [301, 22] on icon "button" at bounding box center [298, 20] width 10 height 10
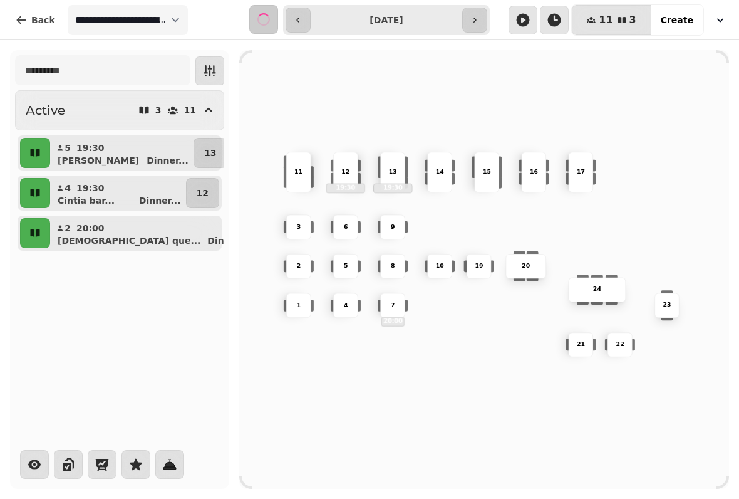
click at [303, 23] on icon "button" at bounding box center [298, 20] width 10 height 10
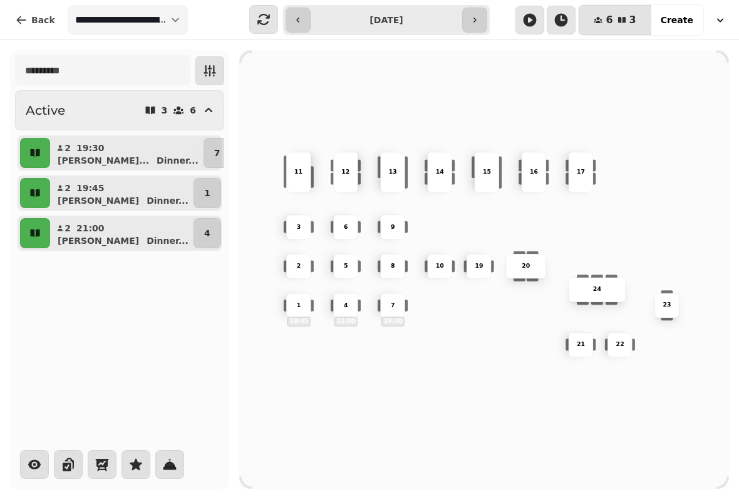
click at [300, 23] on icon "button" at bounding box center [298, 20] width 10 height 10
click at [304, 19] on button "button" at bounding box center [298, 20] width 25 height 25
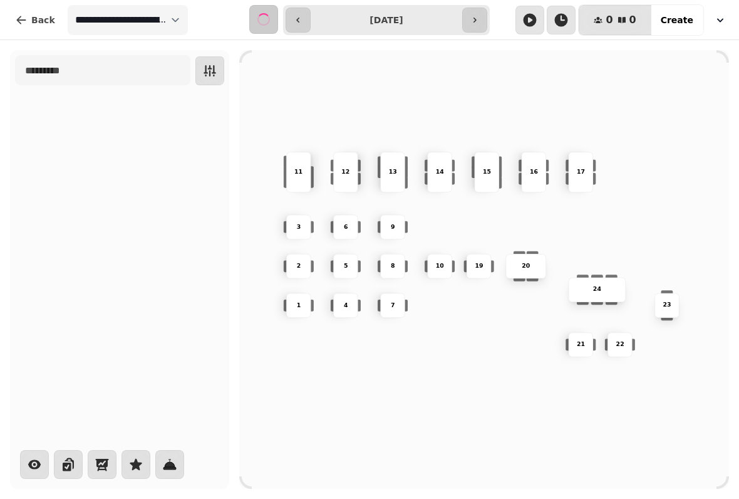
click at [304, 21] on button "button" at bounding box center [298, 20] width 25 height 25
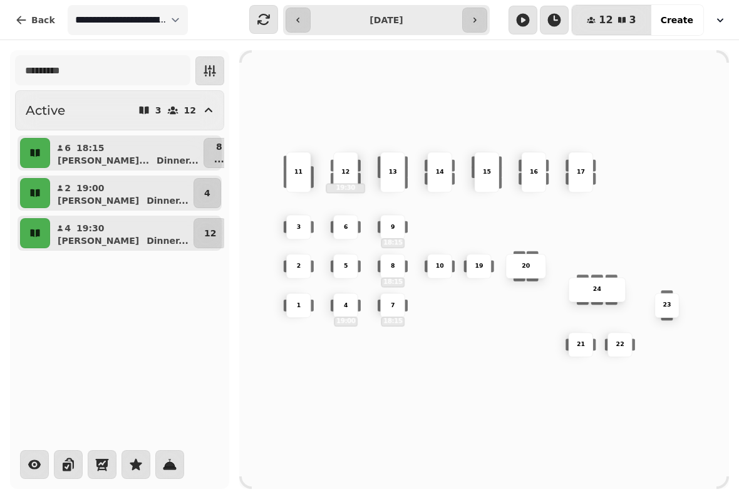
click at [308, 23] on button "button" at bounding box center [298, 20] width 25 height 25
type input "**********"
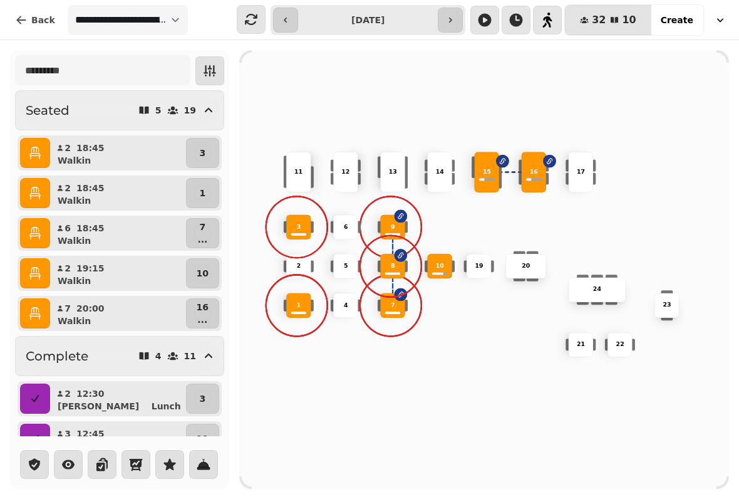
click at [484, 386] on div "10 2 19 20 4 5 11 9 15 24 16 7 17 23 22 3 21 1 13 6 8 12 14" at bounding box center [484, 269] width 490 height 392
click at [305, 311] on div at bounding box center [298, 312] width 15 height 3
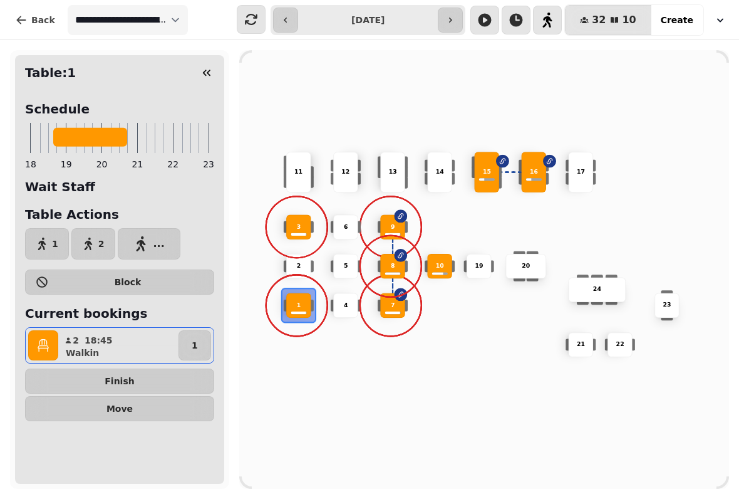
click at [181, 381] on span "Finish" at bounding box center [120, 380] width 168 height 9
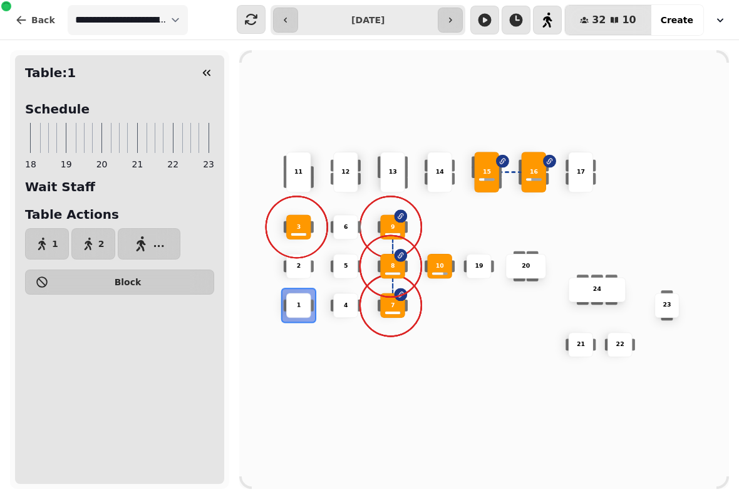
click at [351, 403] on div "10 2 19 20 4 5 11 9 15 24 16 7 17 23 22 3 21 1 13 6 8 12 14" at bounding box center [484, 269] width 490 height 392
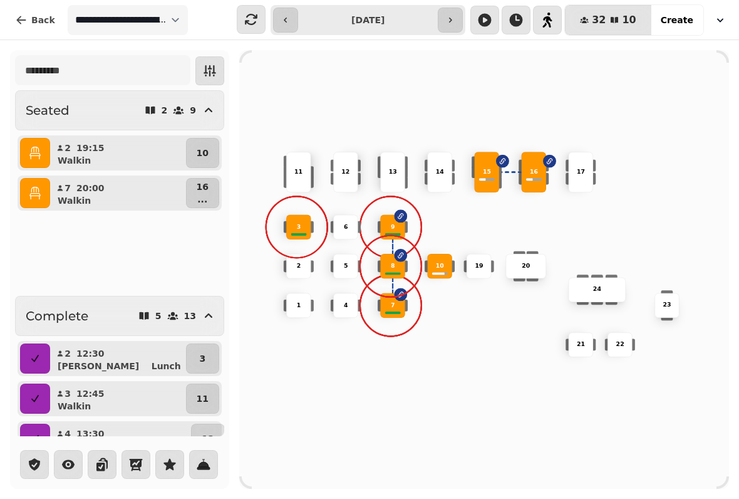
click at [599, 211] on div "10 2 19 20 4 5 11 9 15 24 16 7 17 23 22 3 21 1 13 6 8 12 14" at bounding box center [484, 269] width 490 height 392
click at [621, 217] on div "10 2 19 20 4 5 11 9 15 24 16 7 17 23 22 3 21 1 13 6 8 12 14" at bounding box center [484, 269] width 490 height 392
click at [388, 373] on div "10 2 19 20 4 5 11 9 15 24 16 7 17 23 22 3 21 1 13 6 8 12 14" at bounding box center [484, 269] width 490 height 392
click at [299, 214] on div "3" at bounding box center [298, 226] width 25 height 25
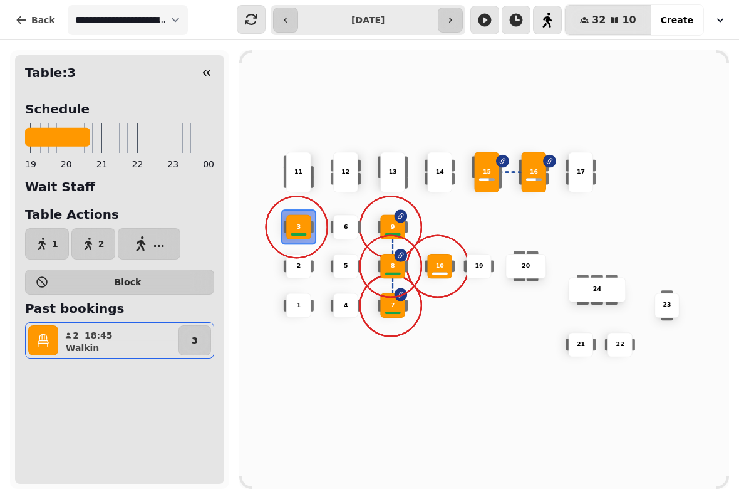
click at [306, 222] on div "3" at bounding box center [299, 226] width 24 height 9
click at [204, 350] on button "3" at bounding box center [195, 340] width 33 height 30
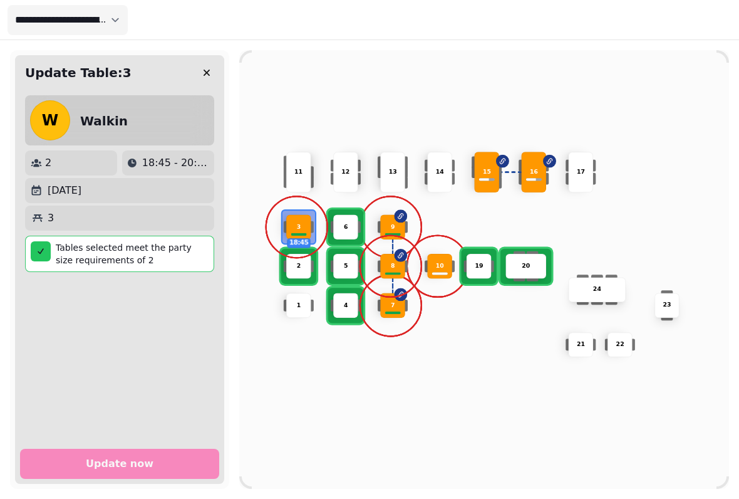
click at [210, 76] on icon "button" at bounding box center [206, 72] width 13 height 13
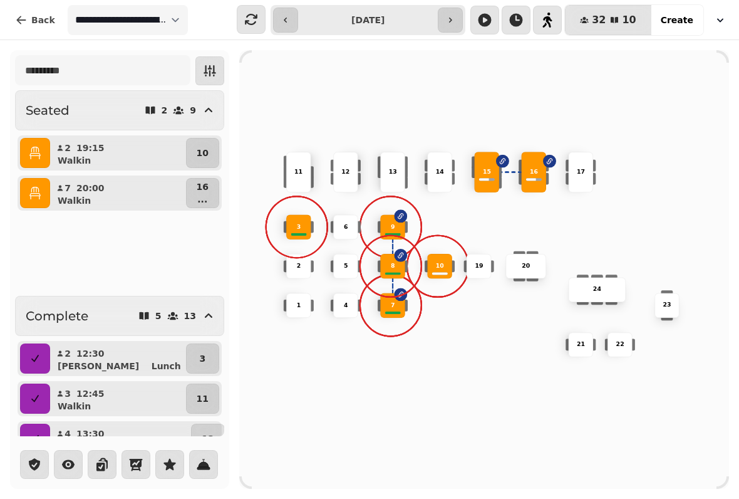
click at [128, 188] on button "7 20:00 Walkin" at bounding box center [118, 193] width 131 height 30
select select "**********"
select select "*"
select select "****"
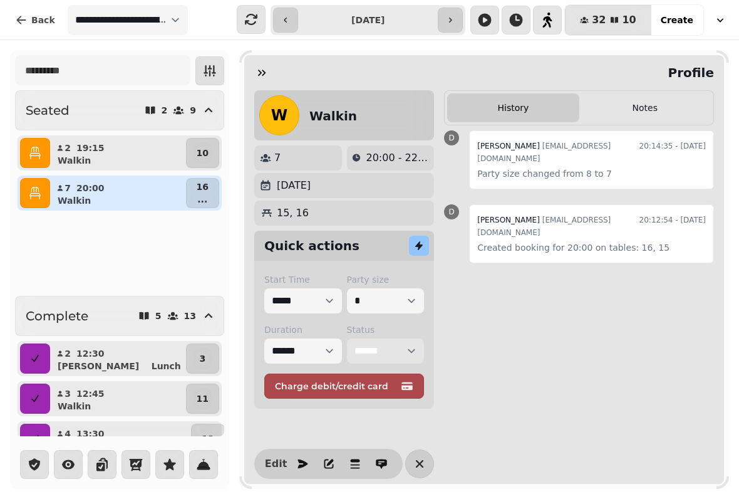
click at [377, 350] on select "**********" at bounding box center [386, 350] width 78 height 25
select select "********"
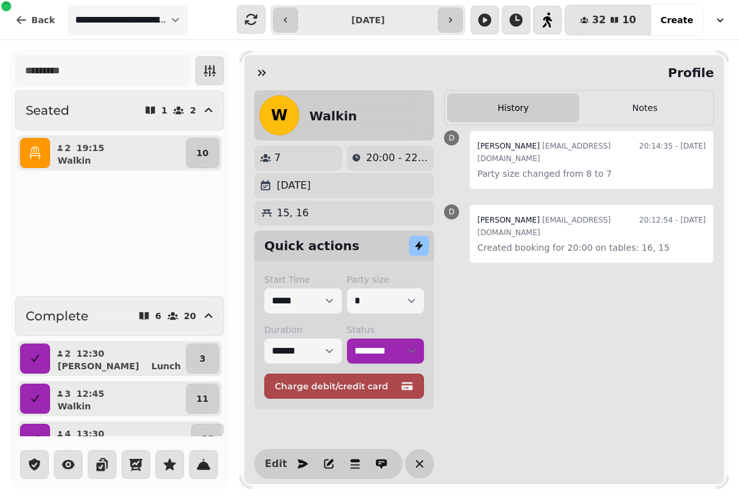
click at [172, 257] on div "Walkin" at bounding box center [123, 253] width 121 height 13
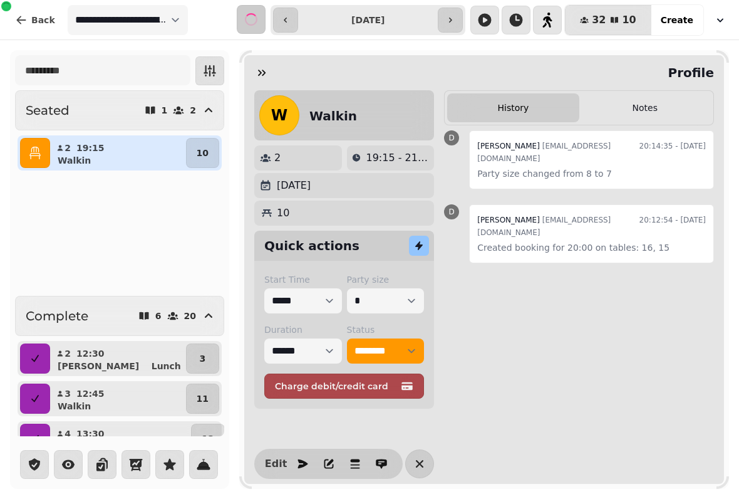
click at [183, 162] on div "Walkin" at bounding box center [123, 160] width 121 height 13
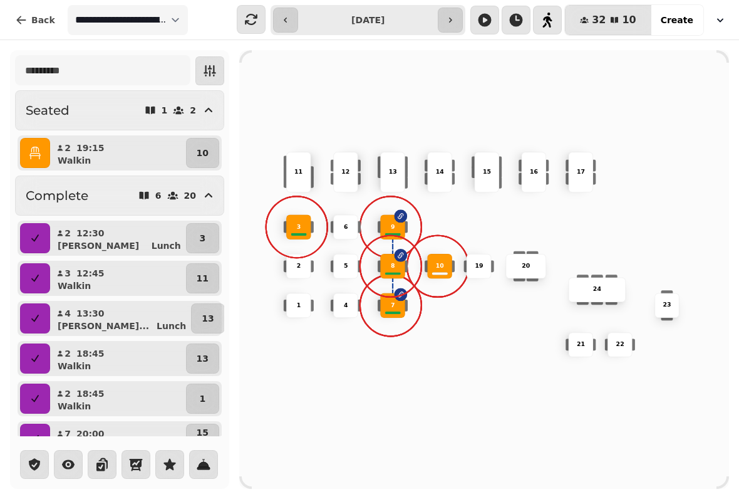
click at [395, 262] on p "8" at bounding box center [393, 266] width 4 height 9
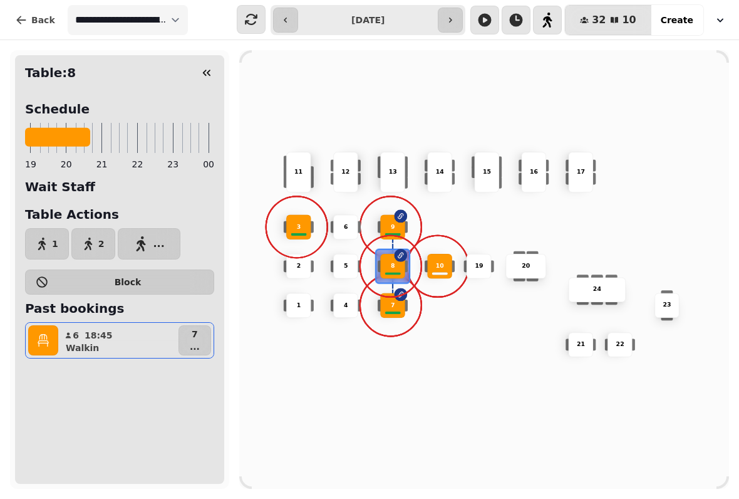
click at [199, 343] on p "..." at bounding box center [195, 346] width 10 height 13
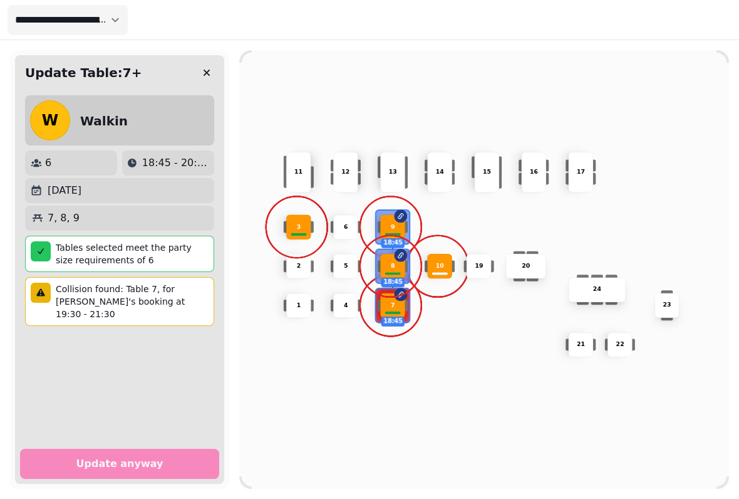
click at [210, 66] on icon "button" at bounding box center [206, 72] width 13 height 13
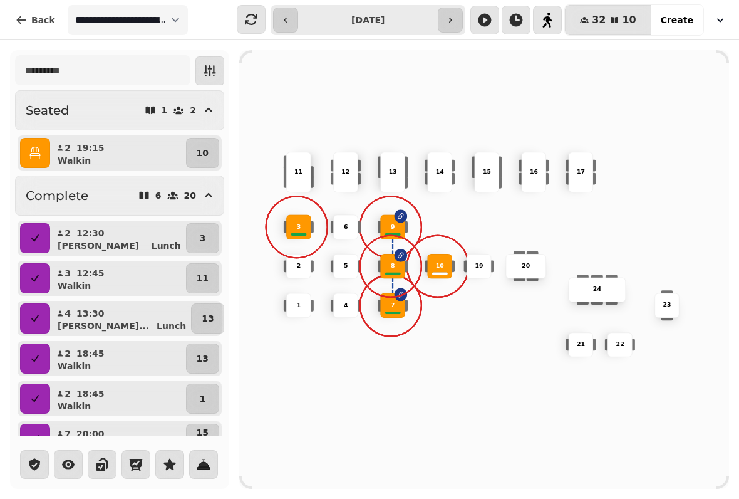
click at [385, 304] on div "7" at bounding box center [393, 305] width 24 height 9
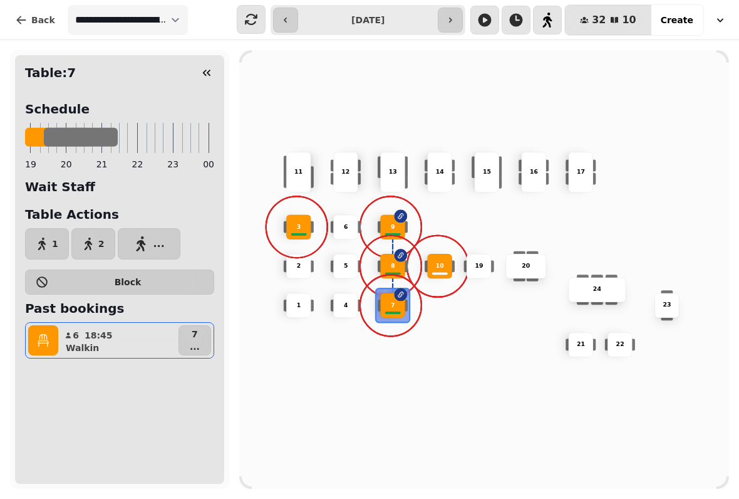
click at [201, 350] on button "7 ..." at bounding box center [195, 340] width 33 height 30
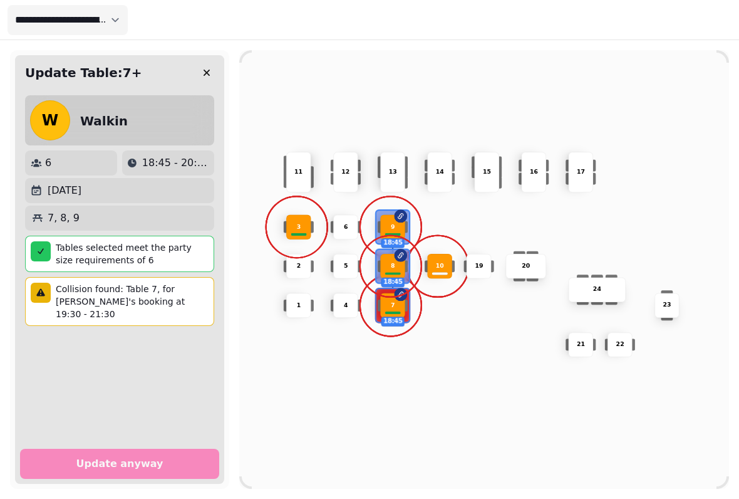
click at [214, 73] on button "button" at bounding box center [206, 72] width 25 height 25
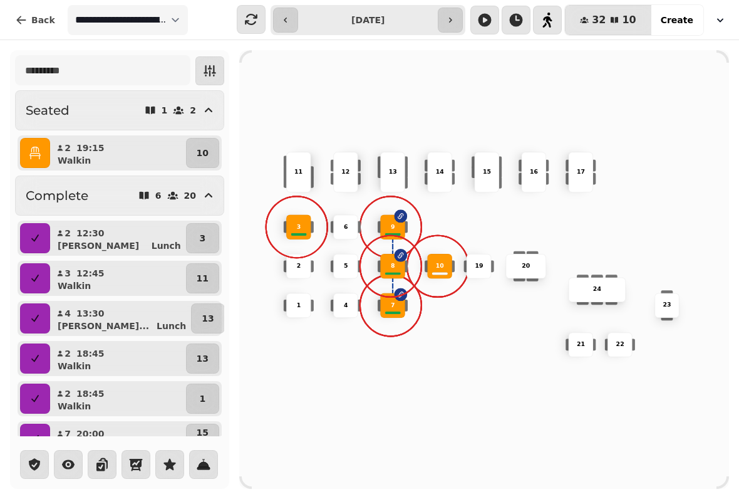
click at [39, 152] on icon "button" at bounding box center [35, 153] width 13 height 13
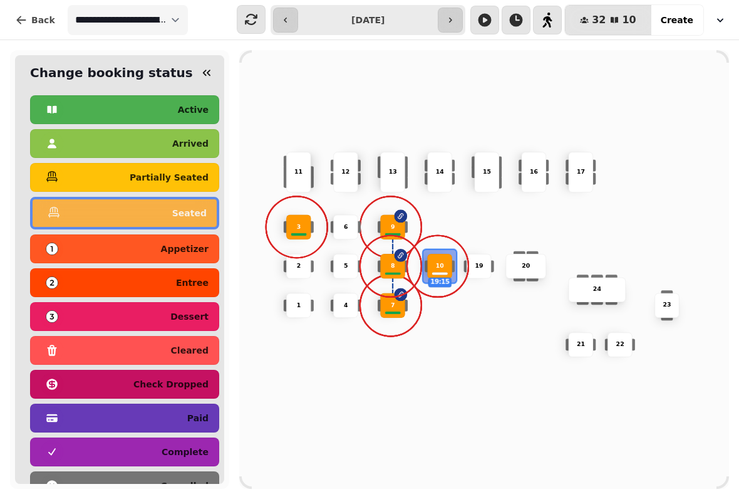
click at [148, 459] on div "complete" at bounding box center [125, 452] width 168 height 20
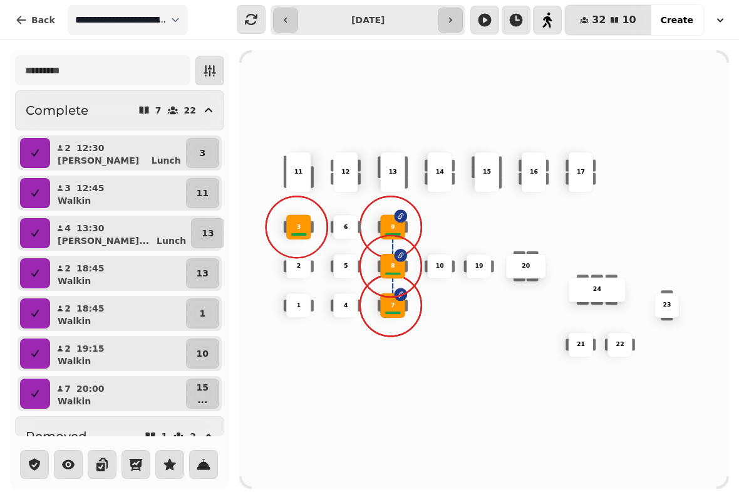
click at [400, 252] on icon at bounding box center [401, 255] width 8 height 8
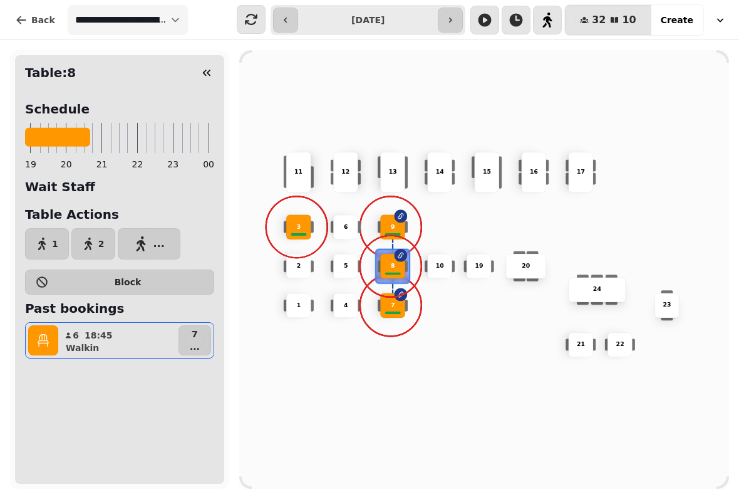
click at [39, 340] on icon "button" at bounding box center [43, 340] width 13 height 13
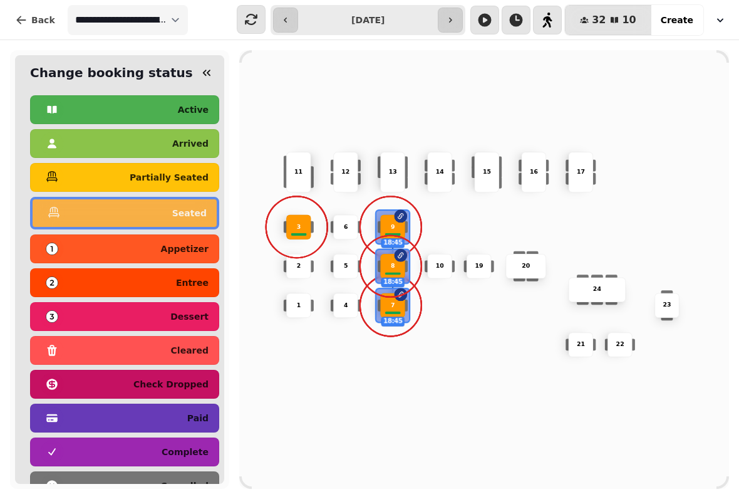
click at [170, 451] on p "complete" at bounding box center [185, 451] width 47 height 9
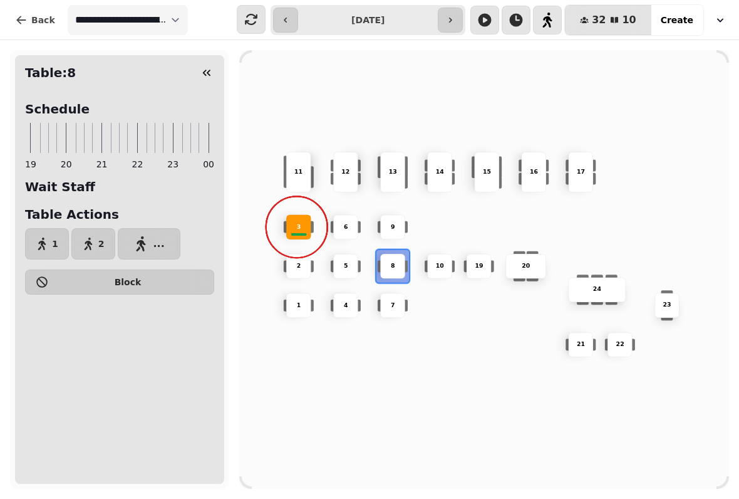
click at [278, 366] on div "10 2 19 20 4 5 11 9 15 24 16 7 17 23 22 3 21 1 13 6 8 12 14" at bounding box center [484, 269] width 490 height 392
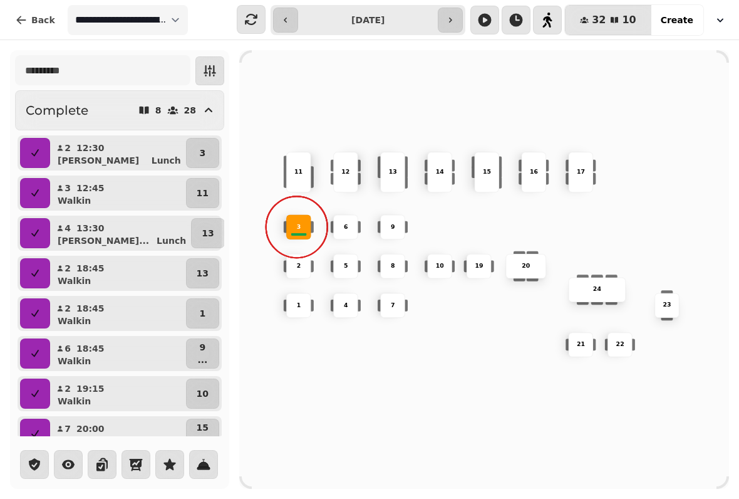
click at [298, 217] on div "3" at bounding box center [298, 226] width 25 height 25
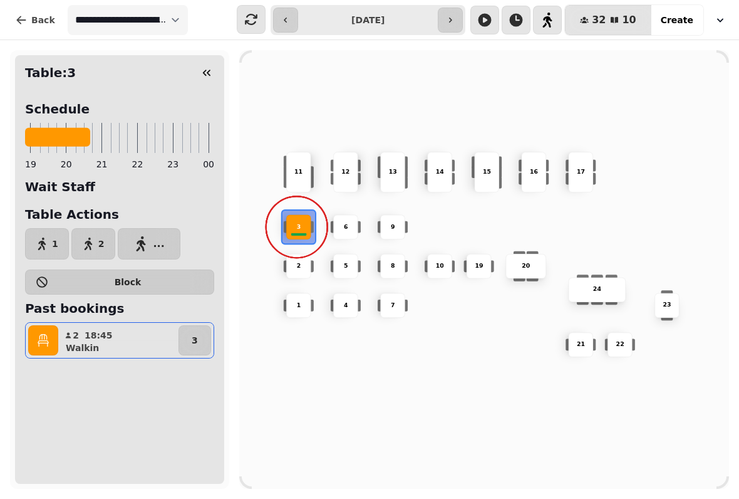
click at [195, 339] on p "3" at bounding box center [195, 340] width 6 height 13
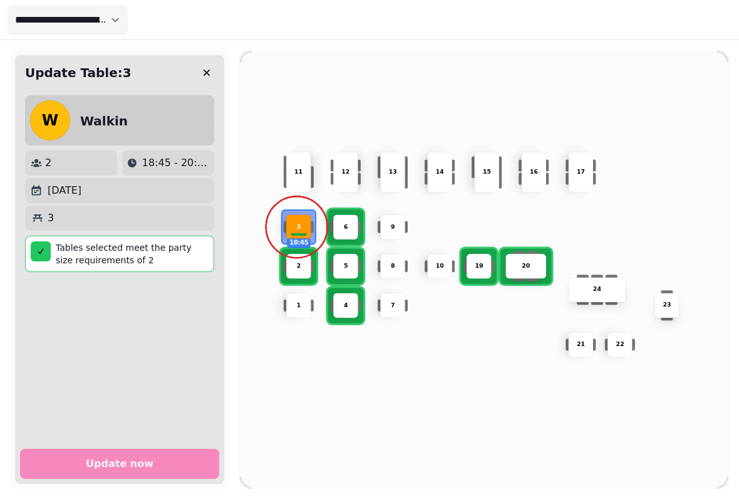
click at [209, 68] on icon "button" at bounding box center [206, 72] width 13 height 13
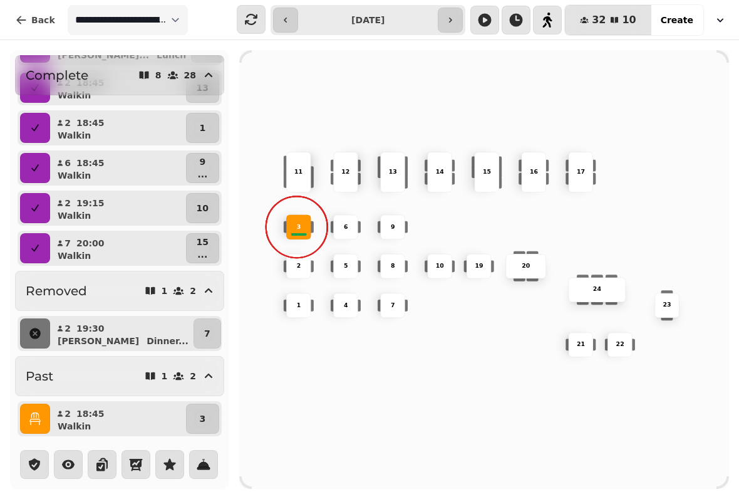
scroll to position [193, 0]
click at [42, 237] on button "button" at bounding box center [35, 248] width 30 height 30
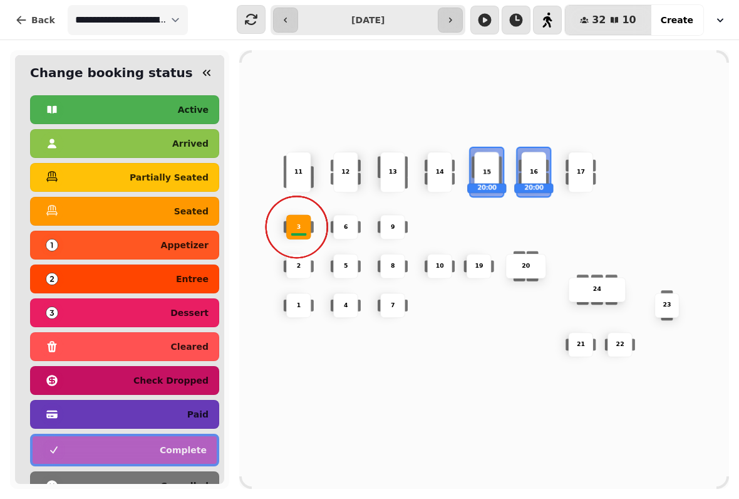
click at [185, 213] on p "seated" at bounding box center [191, 211] width 34 height 9
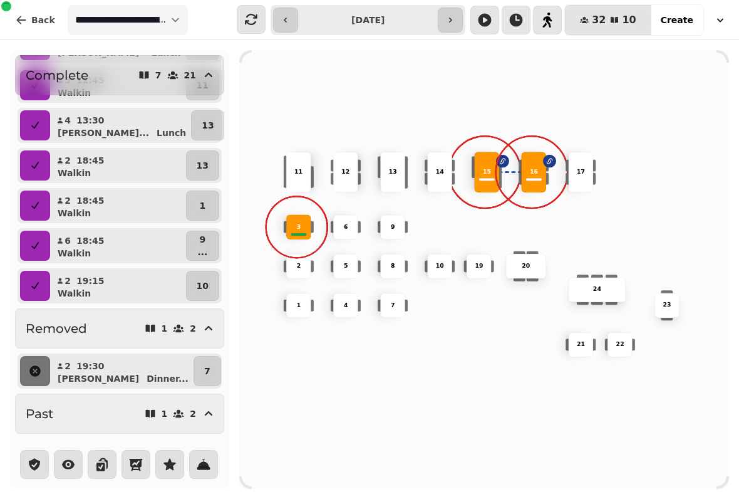
click at [279, 333] on div "10 2 19 20 4 5 11 9 15 24 16 7 17 23 22 3 21 1 13 6 8 12 14" at bounding box center [484, 269] width 490 height 392
click at [199, 288] on p "10" at bounding box center [203, 285] width 12 height 13
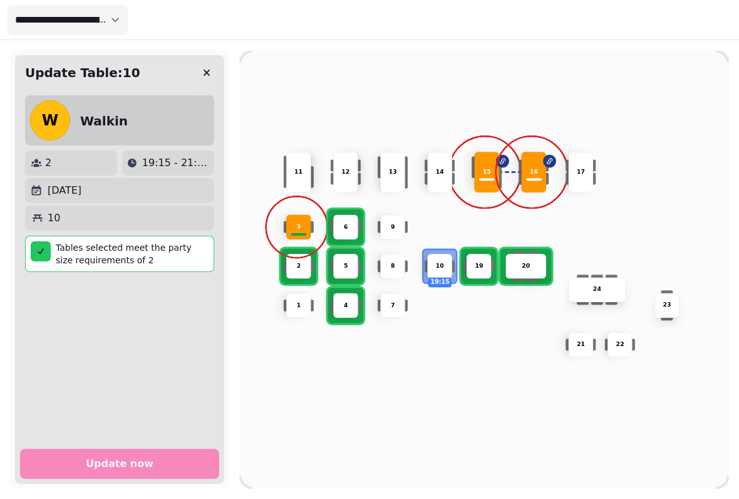
click at [209, 67] on icon "button" at bounding box center [206, 72] width 13 height 13
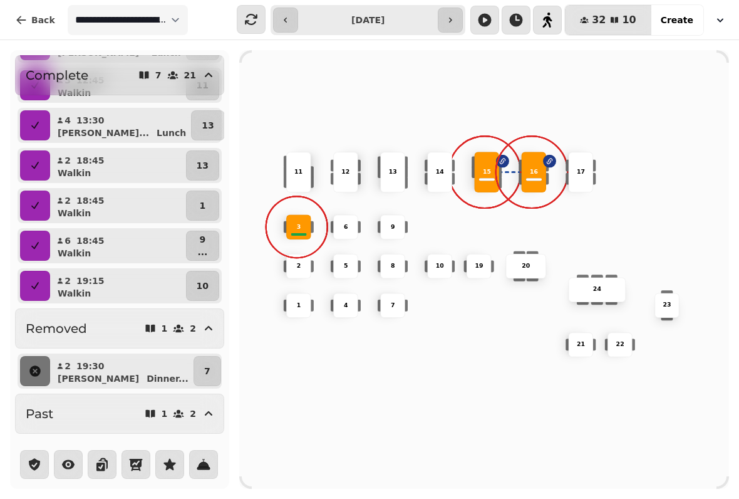
click at [36, 291] on icon "button" at bounding box center [35, 285] width 13 height 13
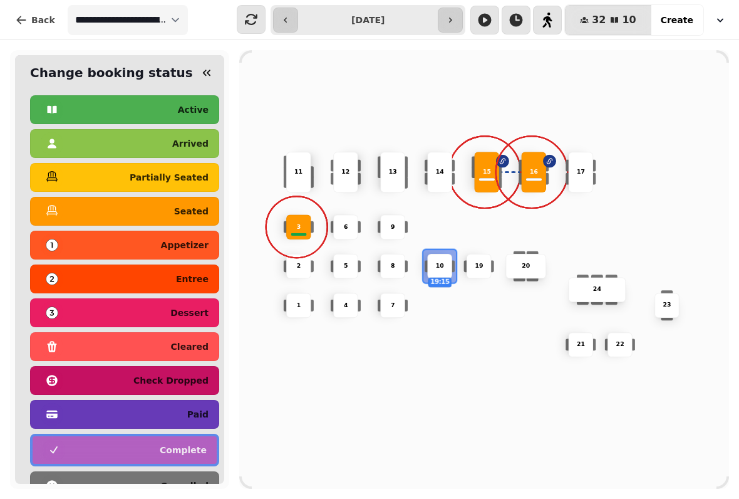
click at [199, 211] on p "seated" at bounding box center [191, 211] width 34 height 9
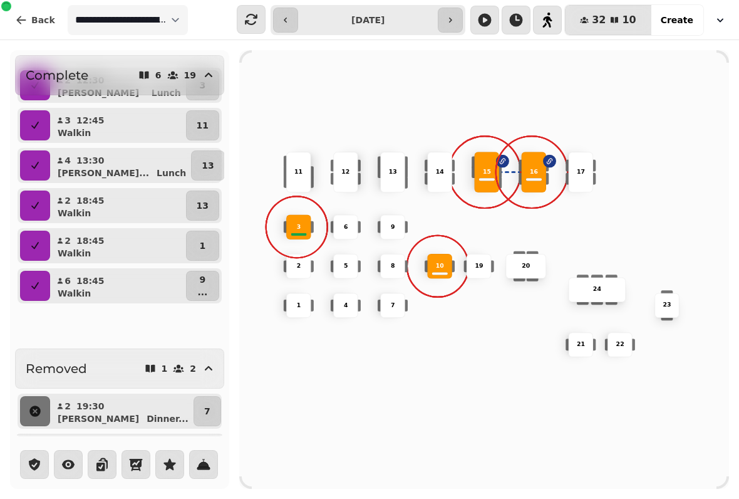
click at [297, 224] on p "3" at bounding box center [299, 226] width 4 height 9
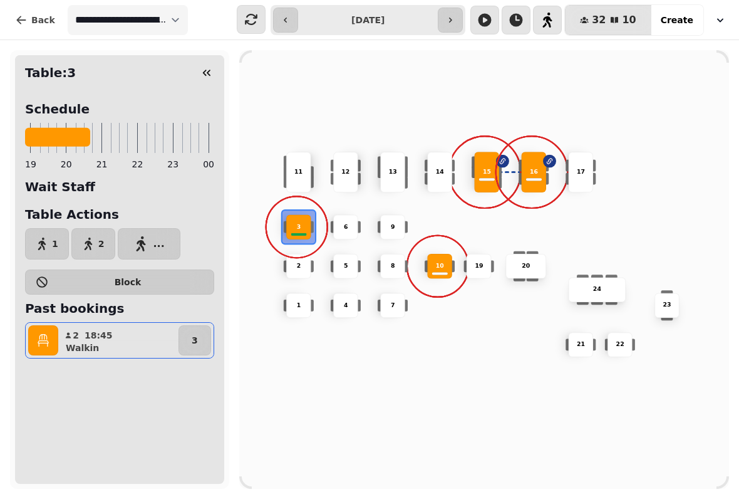
click at [72, 135] on div at bounding box center [57, 137] width 65 height 19
click at [43, 342] on icon "button" at bounding box center [43, 340] width 13 height 13
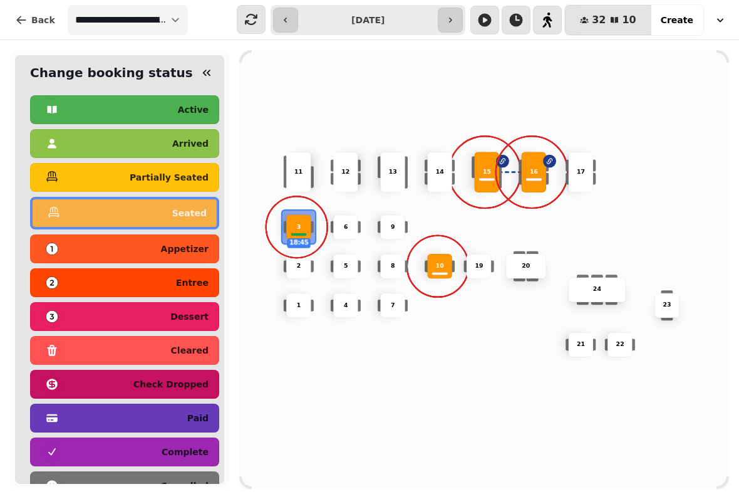
click at [180, 449] on p "complete" at bounding box center [185, 451] width 47 height 9
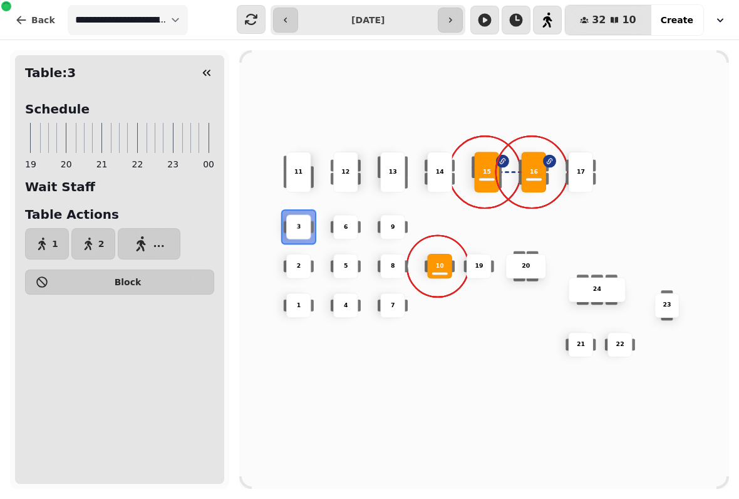
click at [279, 391] on div "10 2 19 20 4 5 11 9 15 24 16 7 17 23 22 3 21 1 13 6 8 12 14" at bounding box center [484, 269] width 490 height 392
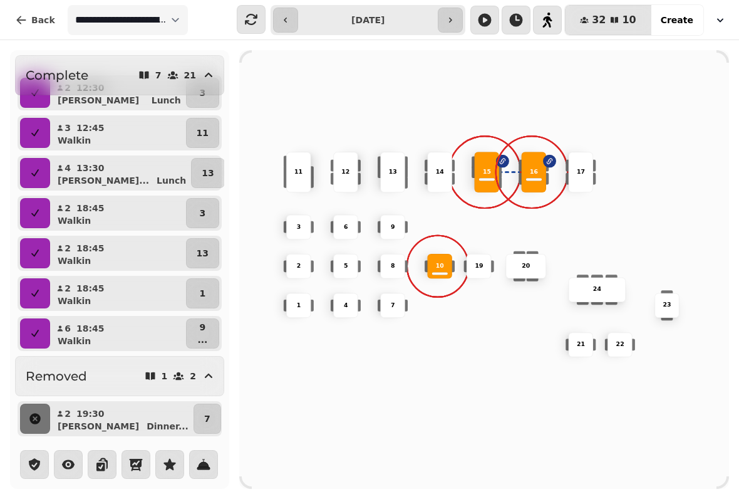
click at [476, 436] on div "10 2 19 20 4 5 11 9 15 24 16 7 17 23 22 3 21 1 13 6 8 12 14" at bounding box center [484, 269] width 490 height 392
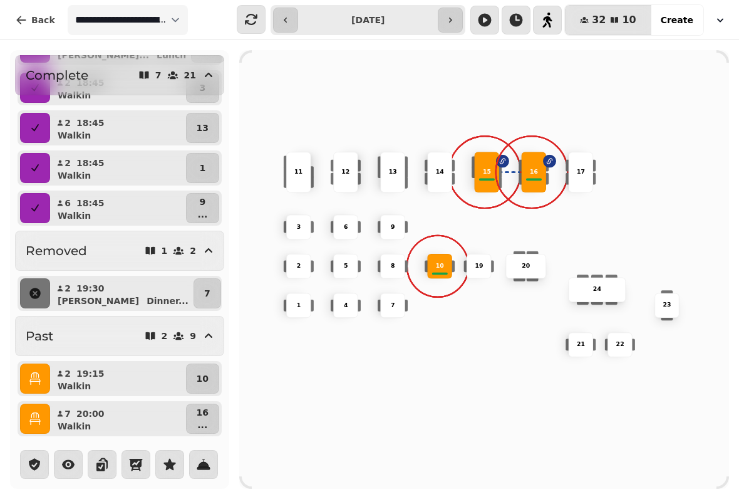
click at [455, 21] on icon "button" at bounding box center [450, 20] width 10 height 10
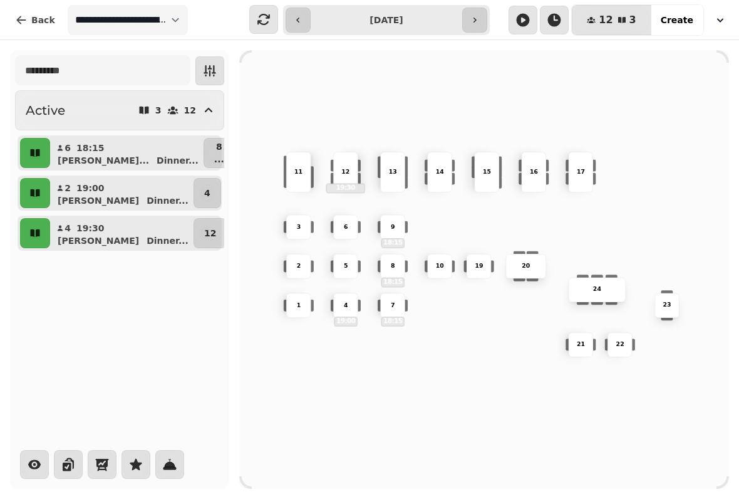
click at [473, 19] on icon "button" at bounding box center [475, 20] width 10 height 10
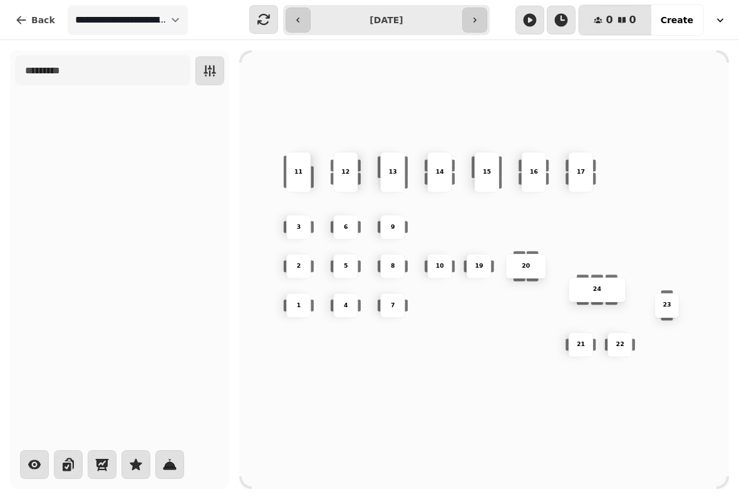
click at [486, 11] on button "button" at bounding box center [474, 20] width 25 height 25
click at [479, 18] on icon "button" at bounding box center [475, 20] width 10 height 10
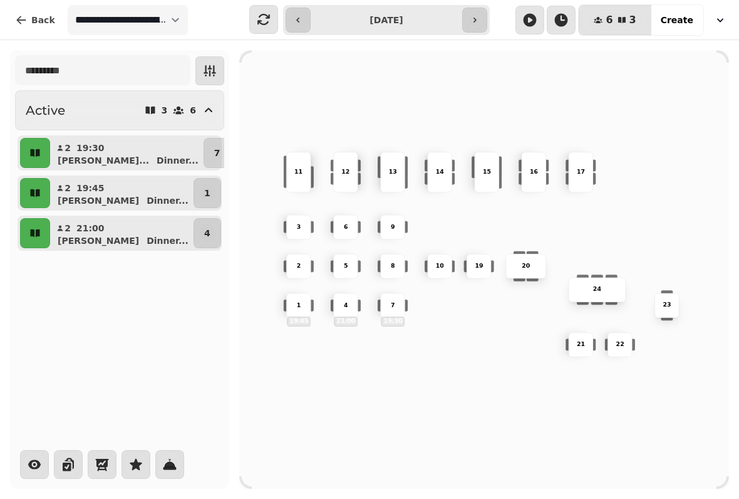
click at [487, 10] on button "button" at bounding box center [474, 20] width 25 height 25
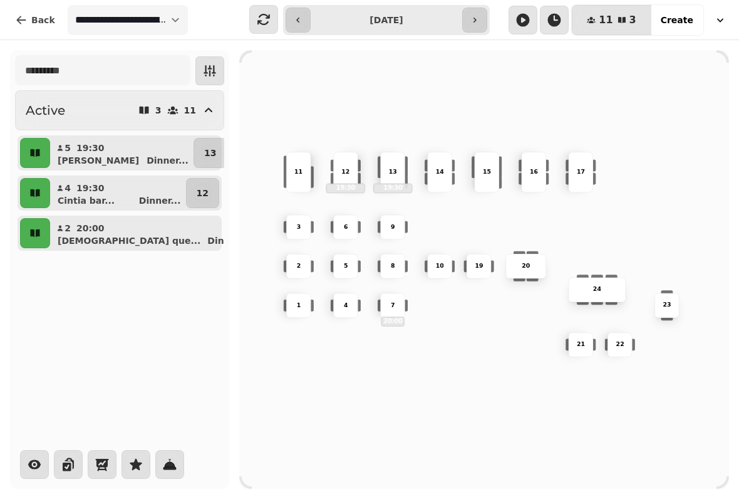
click at [479, 23] on icon "button" at bounding box center [475, 20] width 10 height 10
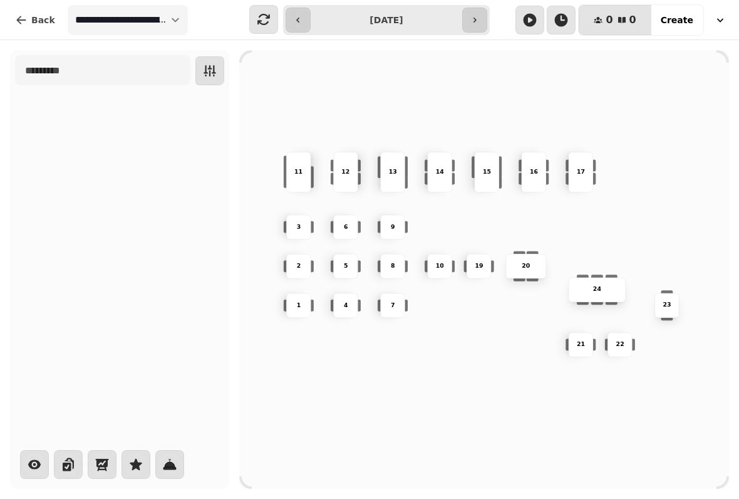
click at [303, 26] on button "button" at bounding box center [298, 20] width 25 height 25
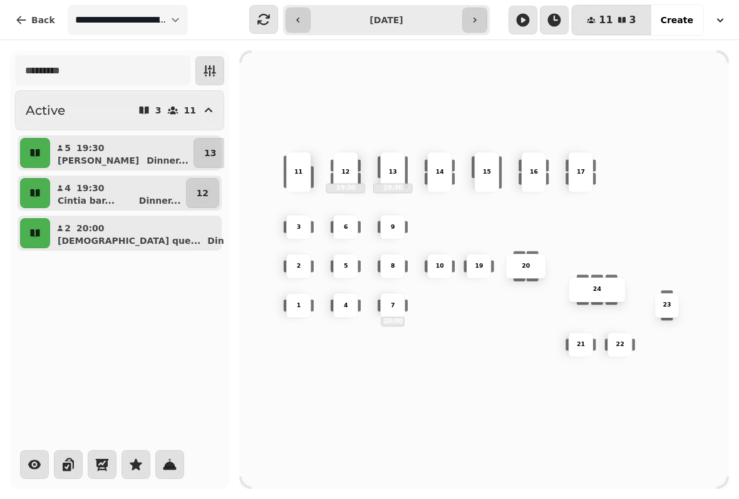
click at [303, 19] on icon "button" at bounding box center [298, 20] width 10 height 10
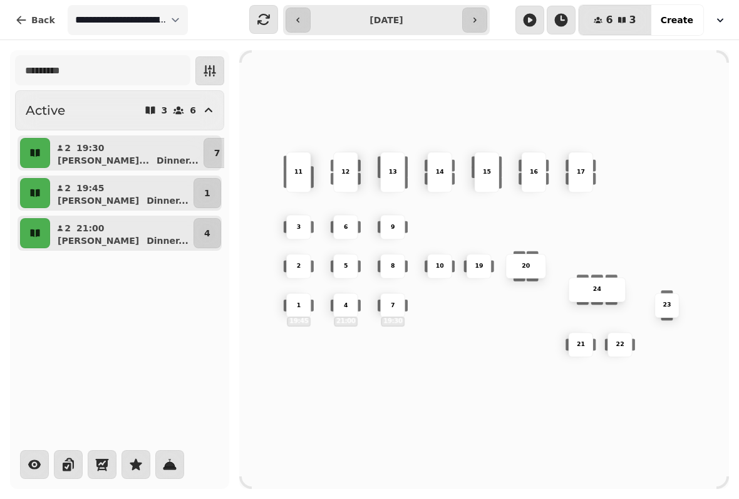
click at [301, 17] on icon "button" at bounding box center [298, 20] width 10 height 10
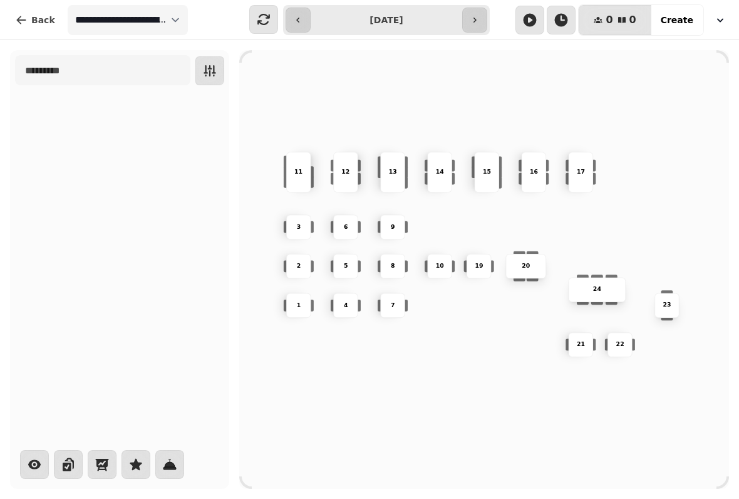
click at [301, 18] on icon "button" at bounding box center [298, 20] width 10 height 10
click at [299, 31] on button "button" at bounding box center [298, 20] width 25 height 25
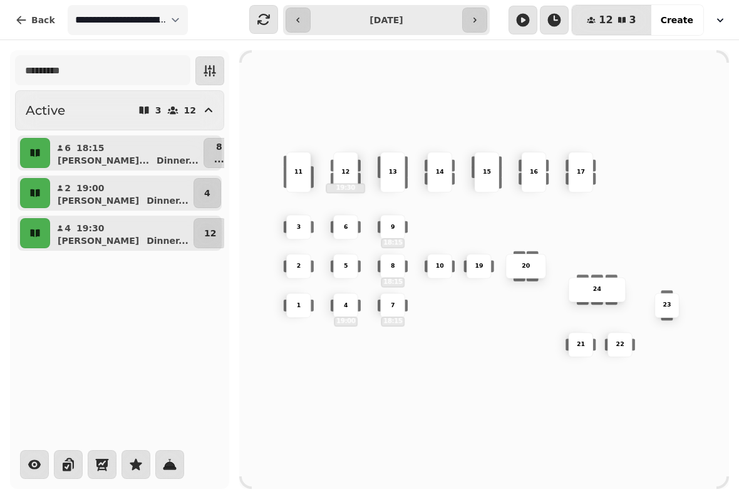
click at [297, 10] on button "button" at bounding box center [298, 20] width 25 height 25
type input "**********"
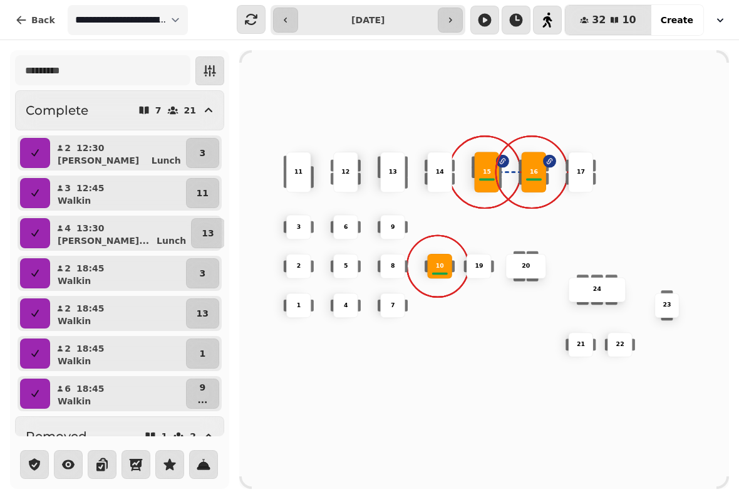
click at [442, 263] on p "10" at bounding box center [440, 266] width 8 height 9
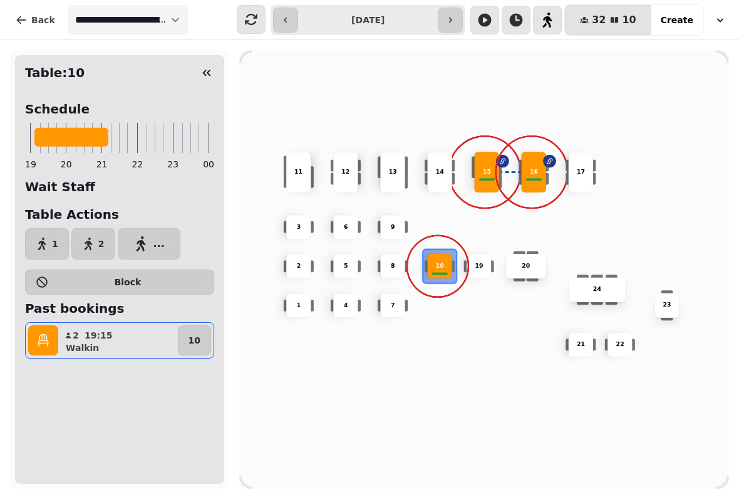
click at [46, 338] on icon "button" at bounding box center [43, 340] width 13 height 13
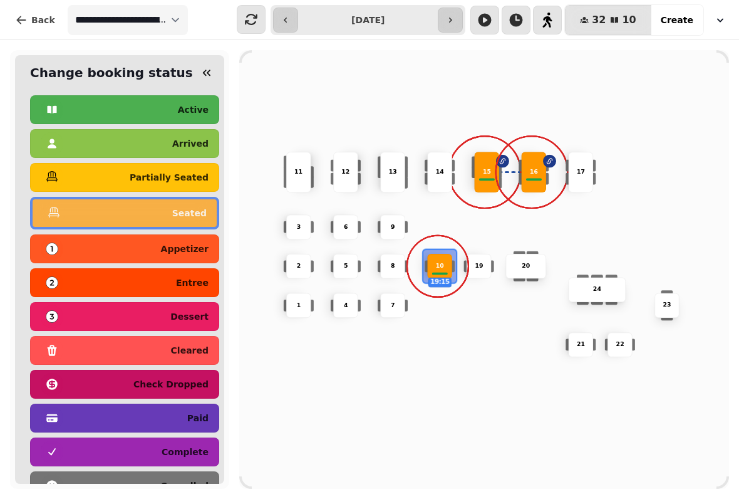
click at [128, 453] on div "complete" at bounding box center [125, 452] width 168 height 20
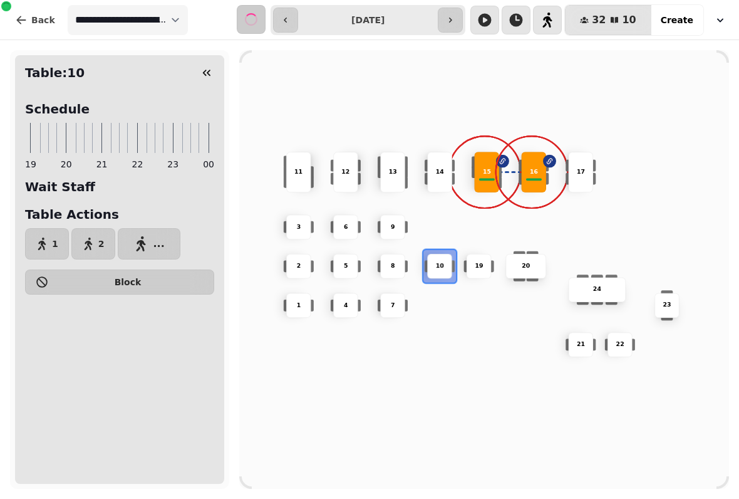
click at [301, 410] on div "10 2 19 20 4 5 11 9 15 24 16 7 17 23 22 3 21 1 13 6 8 12 14" at bounding box center [484, 269] width 490 height 392
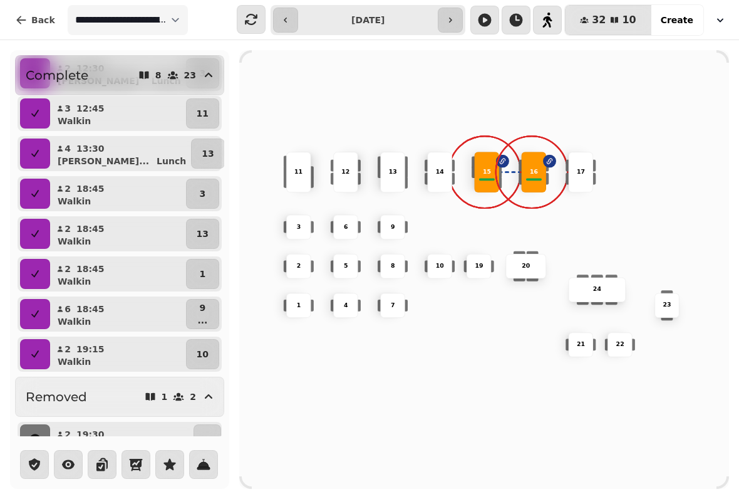
scroll to position [78, 0]
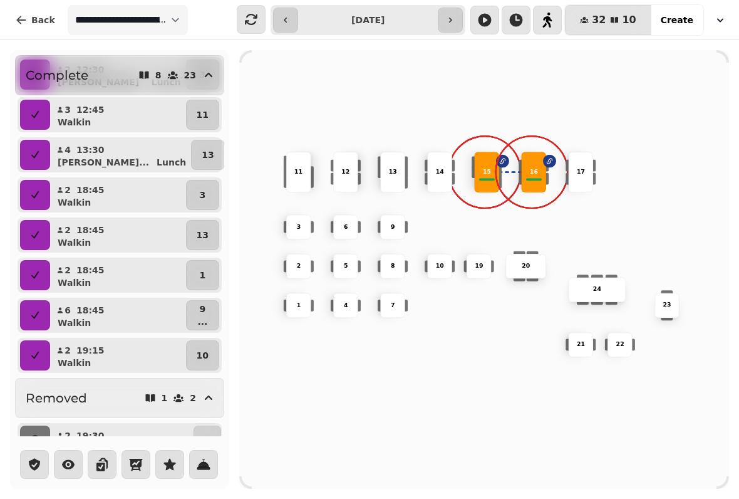
click at [487, 168] on p "15" at bounding box center [487, 172] width 8 height 9
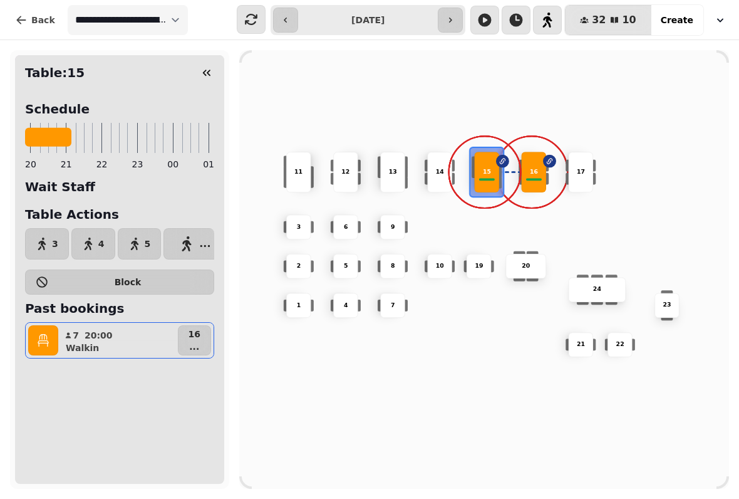
click at [48, 339] on icon "button" at bounding box center [43, 340] width 13 height 13
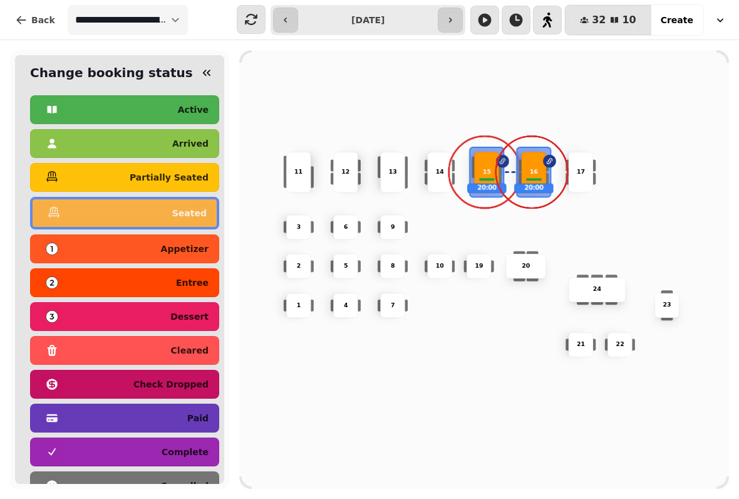
click at [197, 450] on p "complete" at bounding box center [185, 451] width 47 height 9
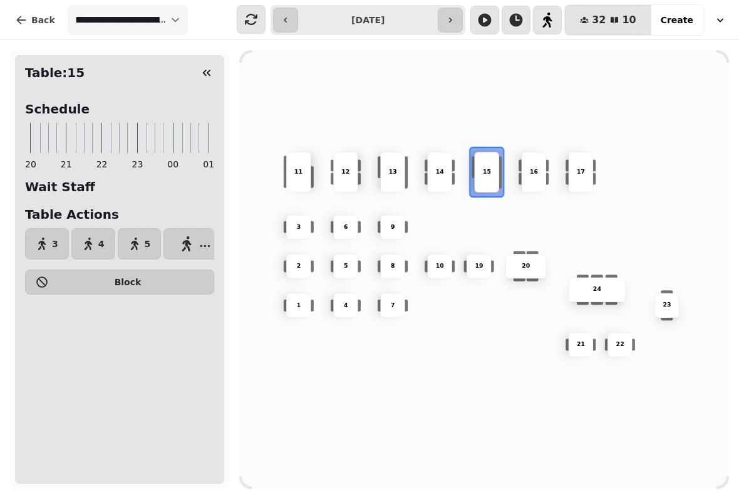
click at [461, 19] on button "button" at bounding box center [450, 20] width 25 height 25
type input "**********"
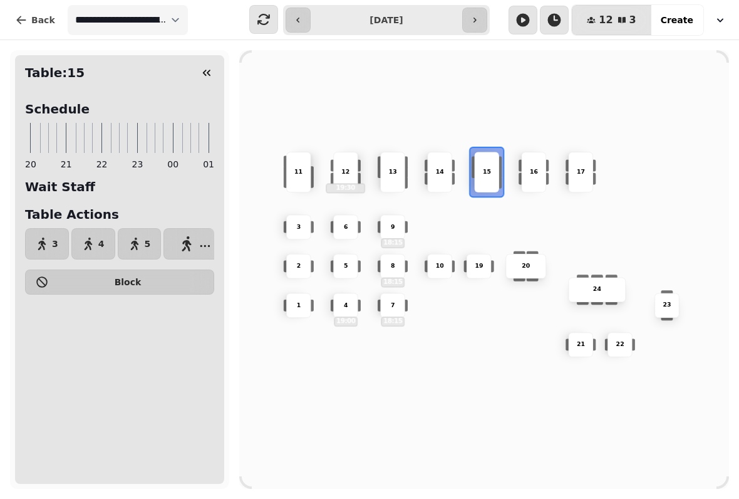
click at [207, 75] on icon "button" at bounding box center [206, 72] width 13 height 13
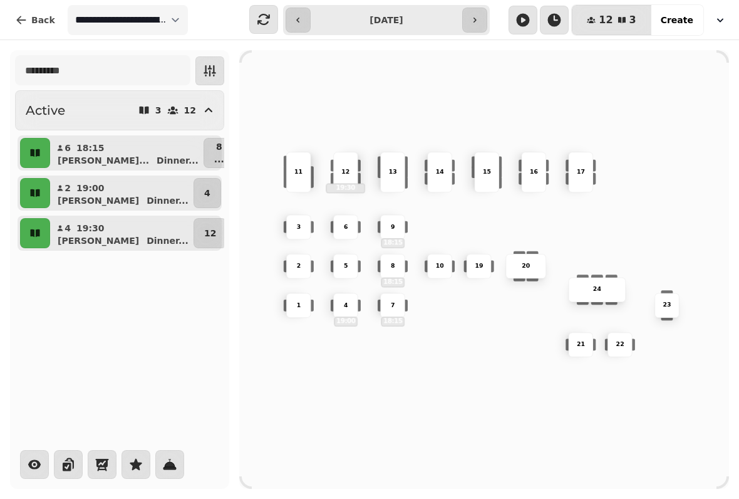
click at [209, 190] on button "4" at bounding box center [208, 193] width 28 height 30
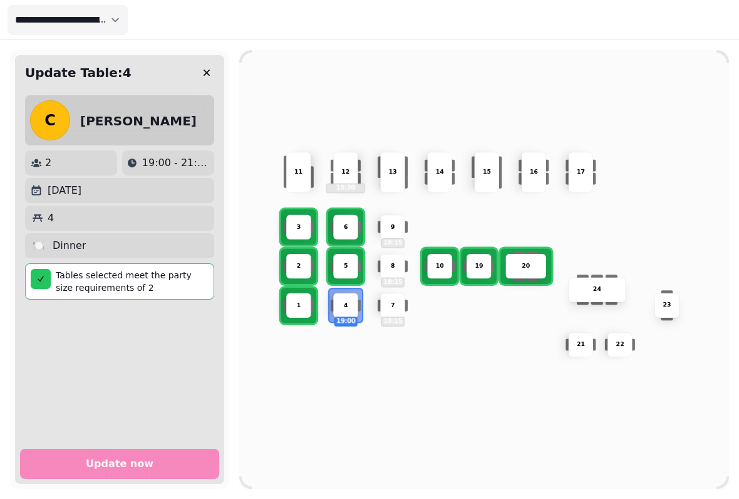
click at [46, 274] on div at bounding box center [41, 279] width 20 height 20
click at [157, 286] on p "Tables selected meet the party size requirements of 2" at bounding box center [132, 281] width 153 height 25
click at [216, 70] on button "button" at bounding box center [206, 72] width 25 height 25
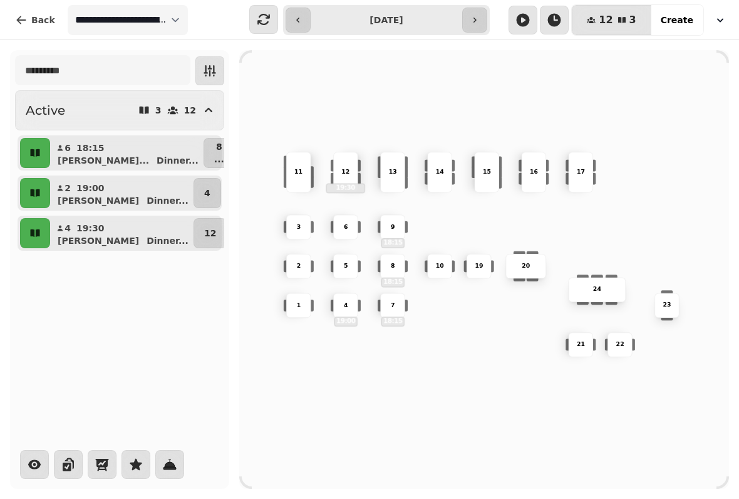
click at [35, 185] on button "button" at bounding box center [35, 193] width 30 height 30
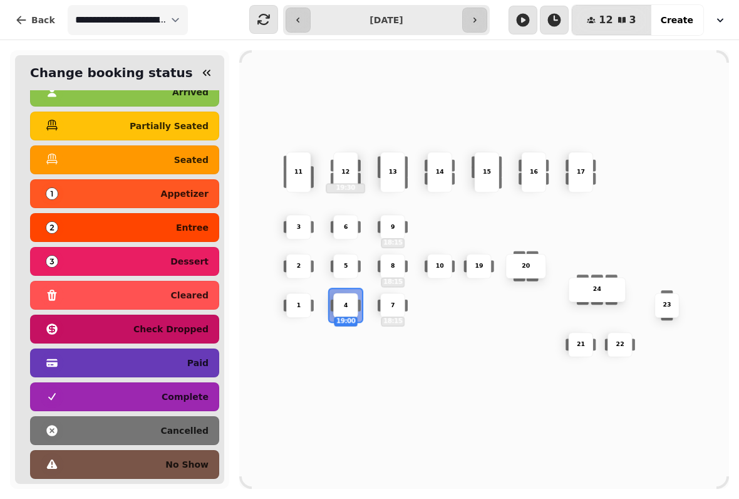
scroll to position [63, 0]
click at [186, 427] on p "cancelled" at bounding box center [184, 430] width 48 height 9
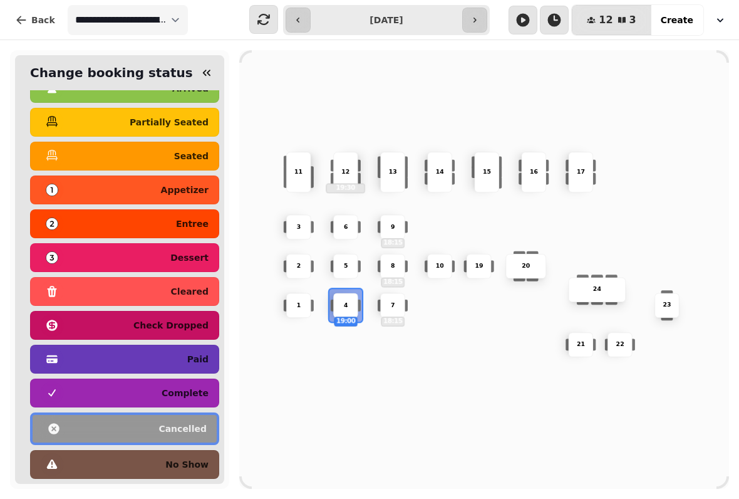
scroll to position [0, 0]
